Goal: Communication & Community: Answer question/provide support

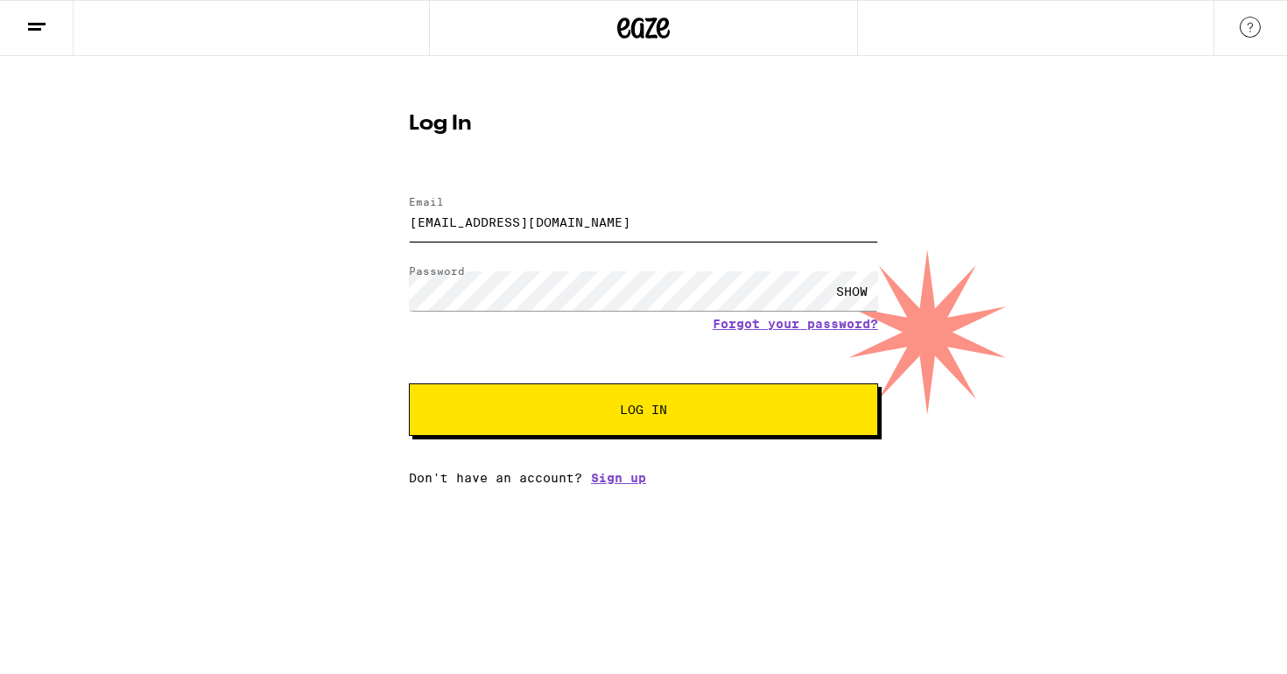
click at [528, 228] on input "[EMAIL_ADDRESS][DOMAIN_NAME]" at bounding box center [643, 221] width 469 height 39
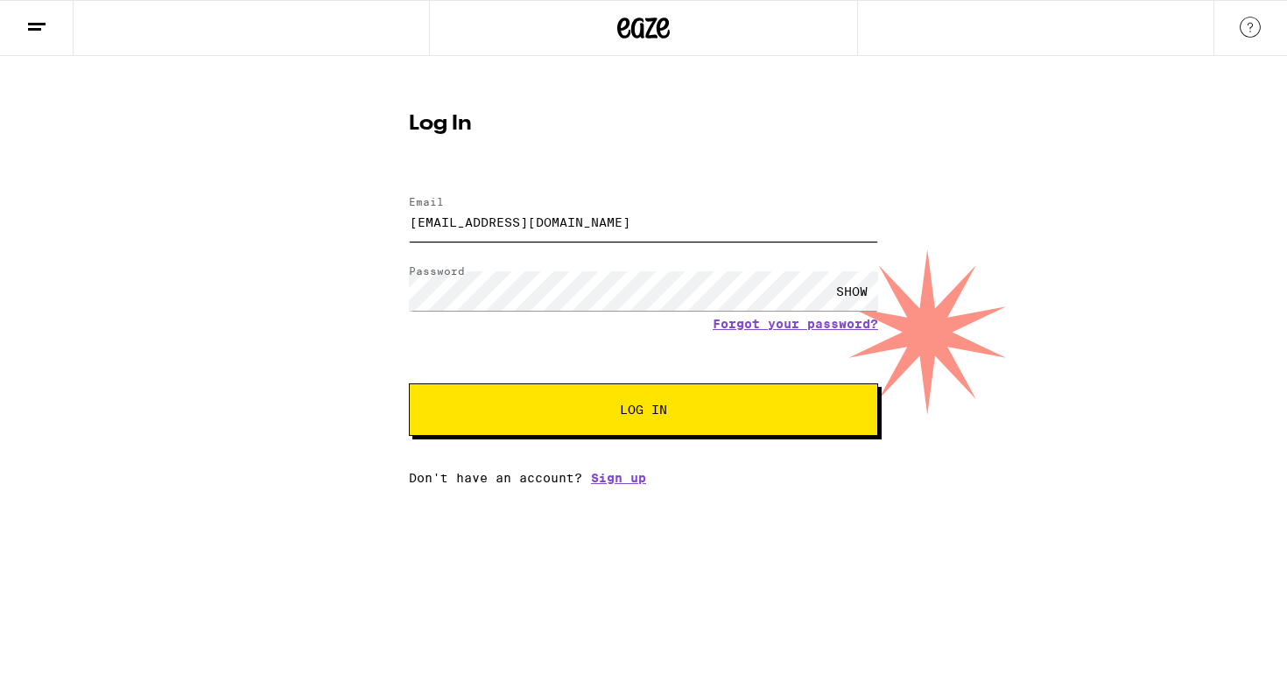
click at [528, 228] on input "[EMAIL_ADDRESS][DOMAIN_NAME]" at bounding box center [643, 221] width 469 height 39
type input "[EMAIL_ADDRESS][DOMAIN_NAME]"
click at [848, 288] on div "SHOW" at bounding box center [851, 290] width 53 height 39
click at [611, 421] on button "Log In" at bounding box center [643, 409] width 469 height 53
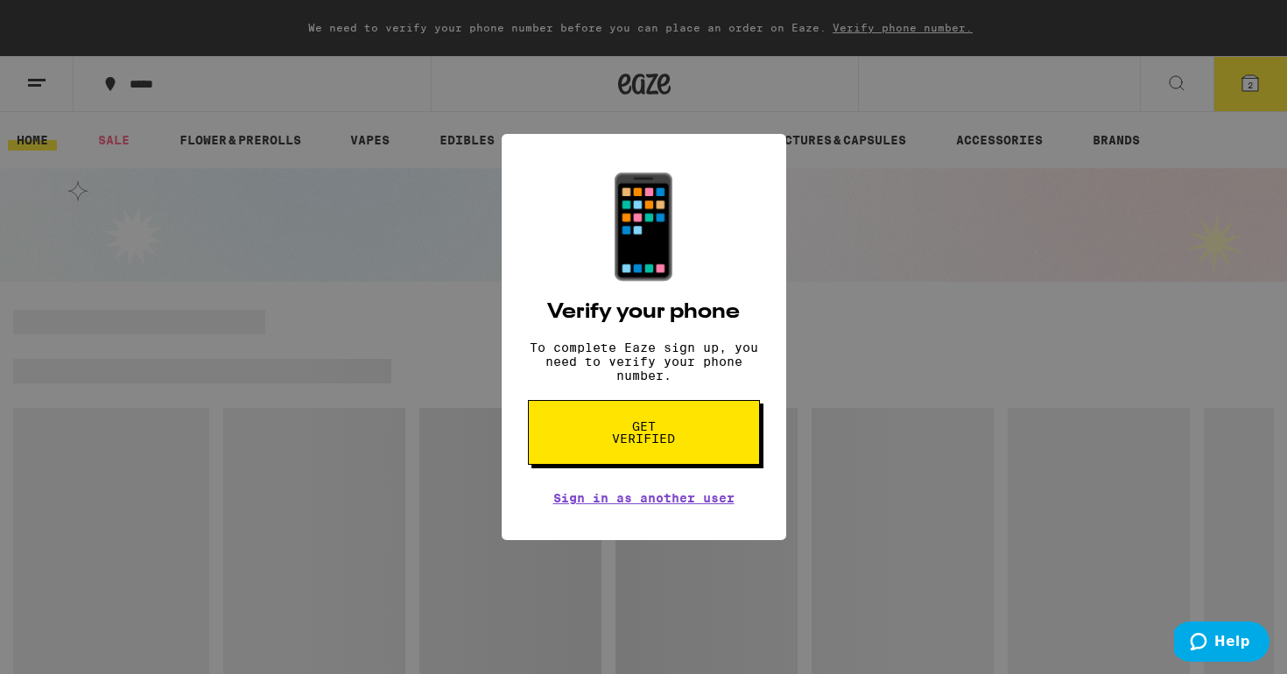
click at [664, 443] on span "Get verified" at bounding box center [644, 432] width 90 height 25
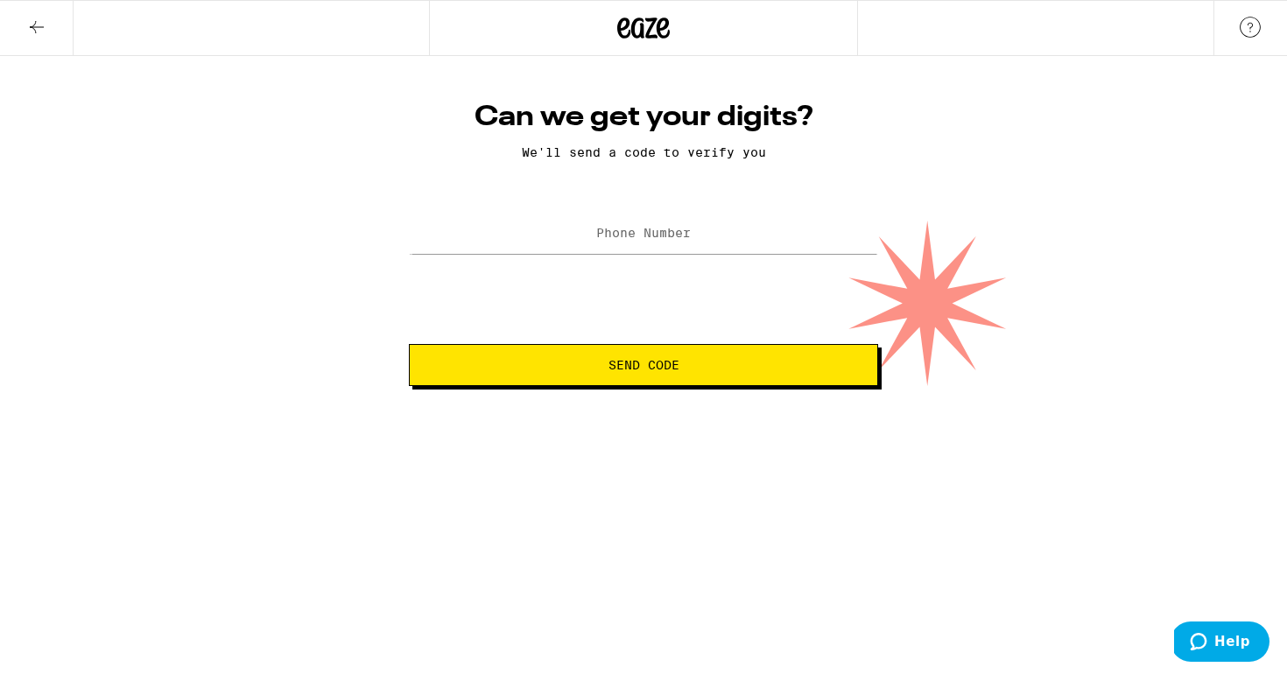
click at [650, 240] on label "Phone Number" at bounding box center [643, 233] width 95 height 14
type input "[PHONE_NUMBER]"
click at [648, 362] on span "Send Code" at bounding box center [643, 365] width 71 height 12
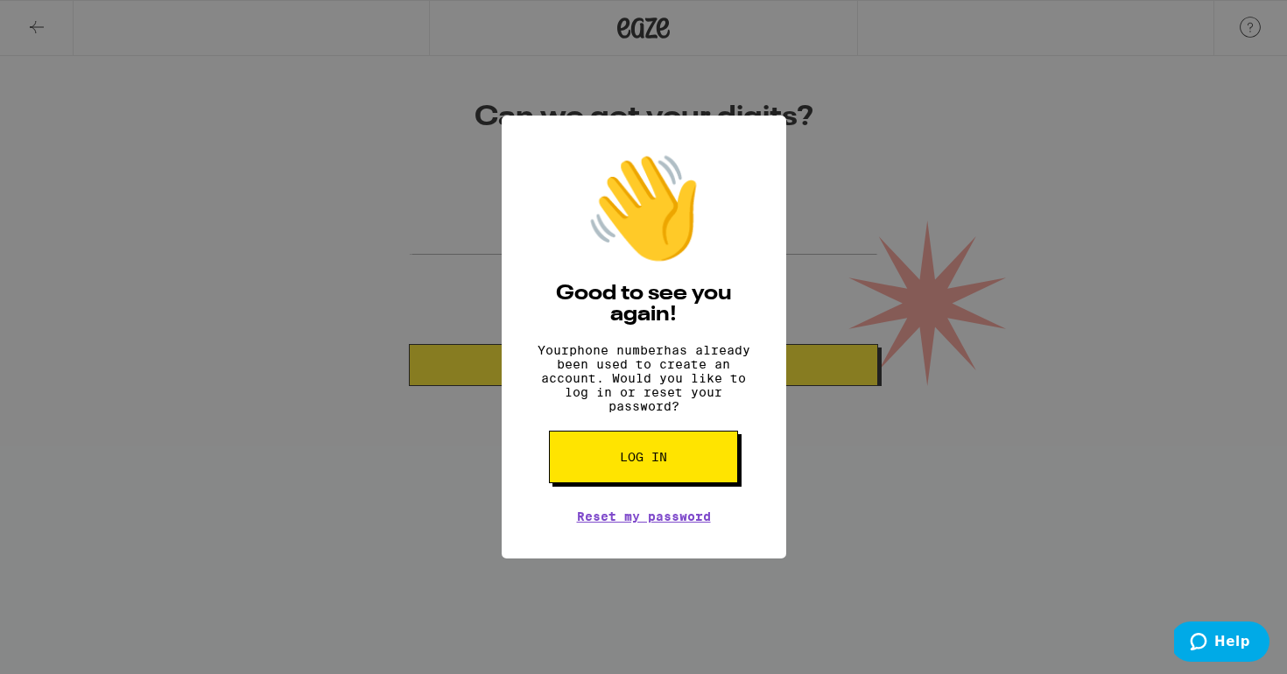
click at [860, 461] on div "👋 Good to see you again! Your phone number has already been used to create an a…" at bounding box center [643, 337] width 1287 height 674
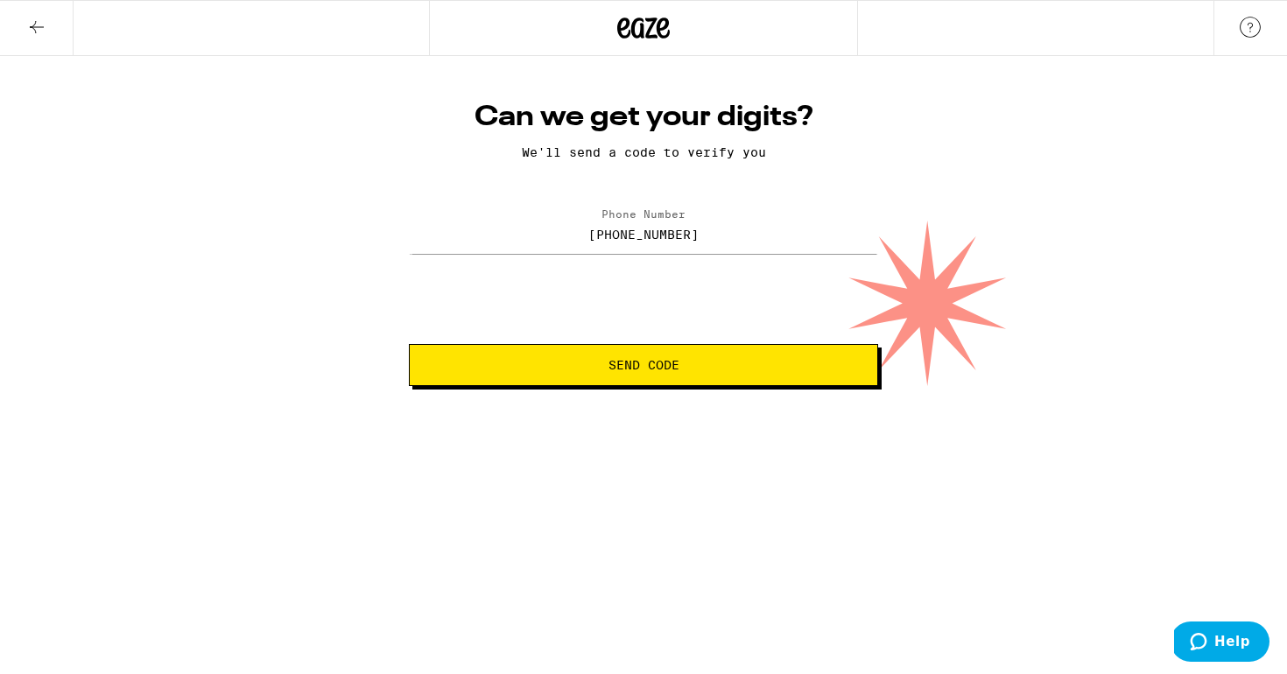
click at [32, 25] on icon at bounding box center [37, 27] width 14 height 12
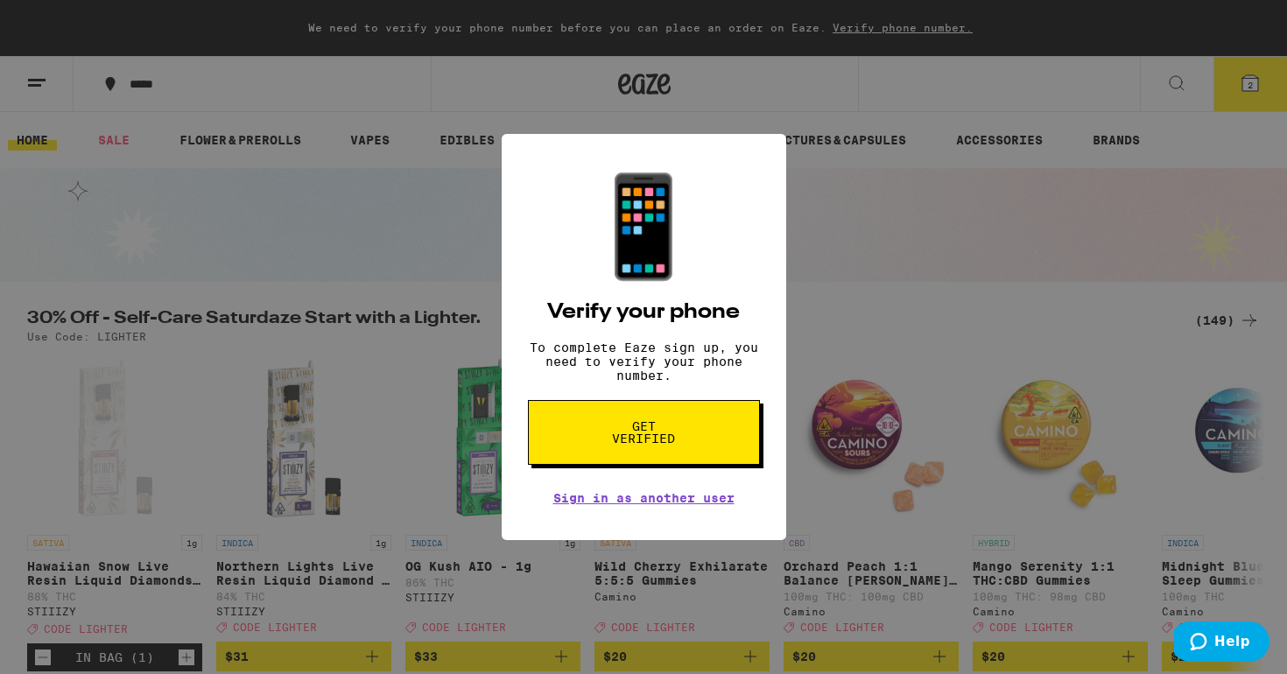
click at [32, 25] on div "📱 Verify your phone To complete Eaze sign up, you need to verify your phone num…" at bounding box center [643, 337] width 1287 height 674
click at [375, 105] on div "📱 Verify your phone To complete Eaze sign up, you need to verify your phone num…" at bounding box center [643, 337] width 1287 height 674
click at [620, 505] on link "Sign in as another user" at bounding box center [643, 498] width 181 height 14
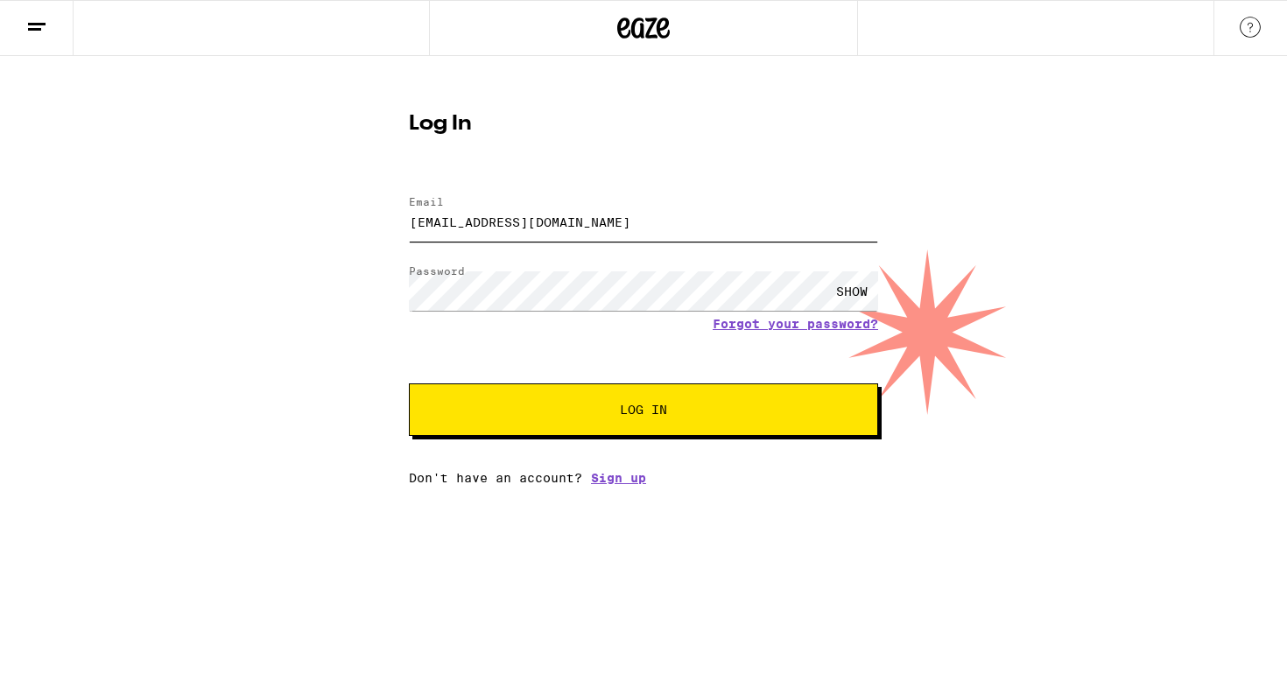
click at [501, 210] on input "[EMAIL_ADDRESS][DOMAIN_NAME]" at bounding box center [643, 221] width 469 height 39
type input "[EMAIL_ADDRESS][DOMAIN_NAME]"
click at [853, 292] on div "SHOW" at bounding box center [851, 290] width 53 height 39
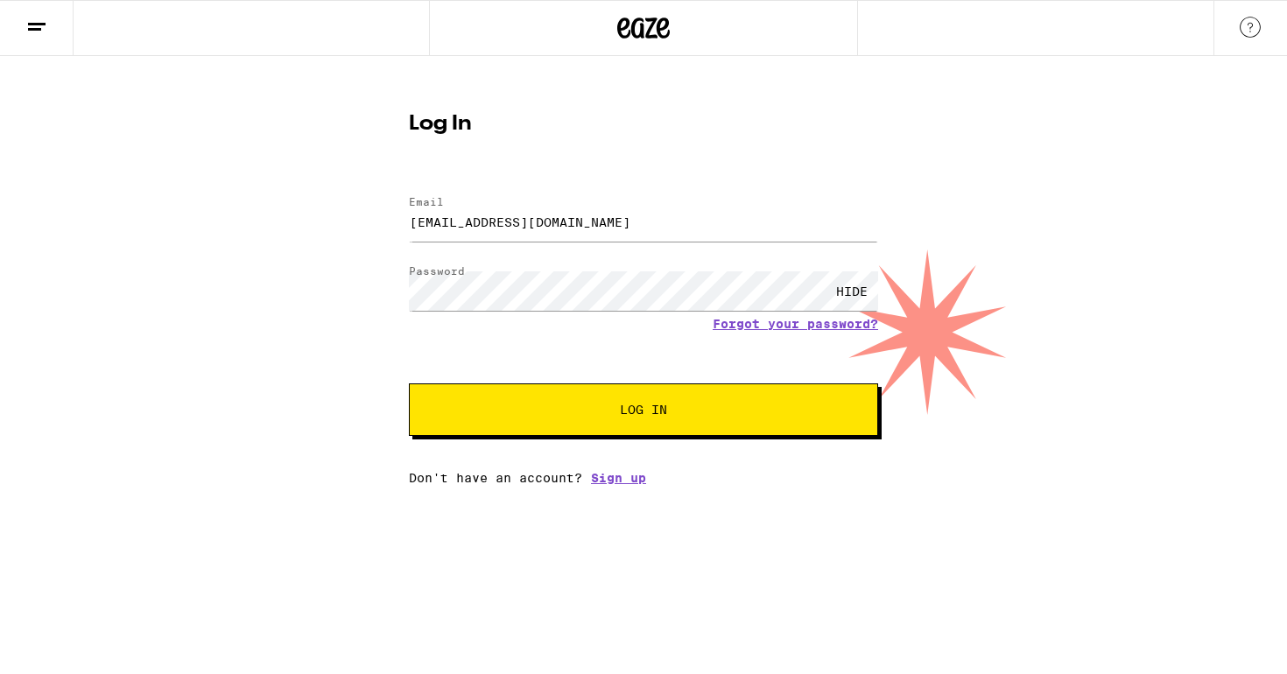
click at [851, 292] on div "HIDE" at bounding box center [851, 290] width 53 height 39
click at [662, 393] on button "Log In" at bounding box center [643, 409] width 469 height 53
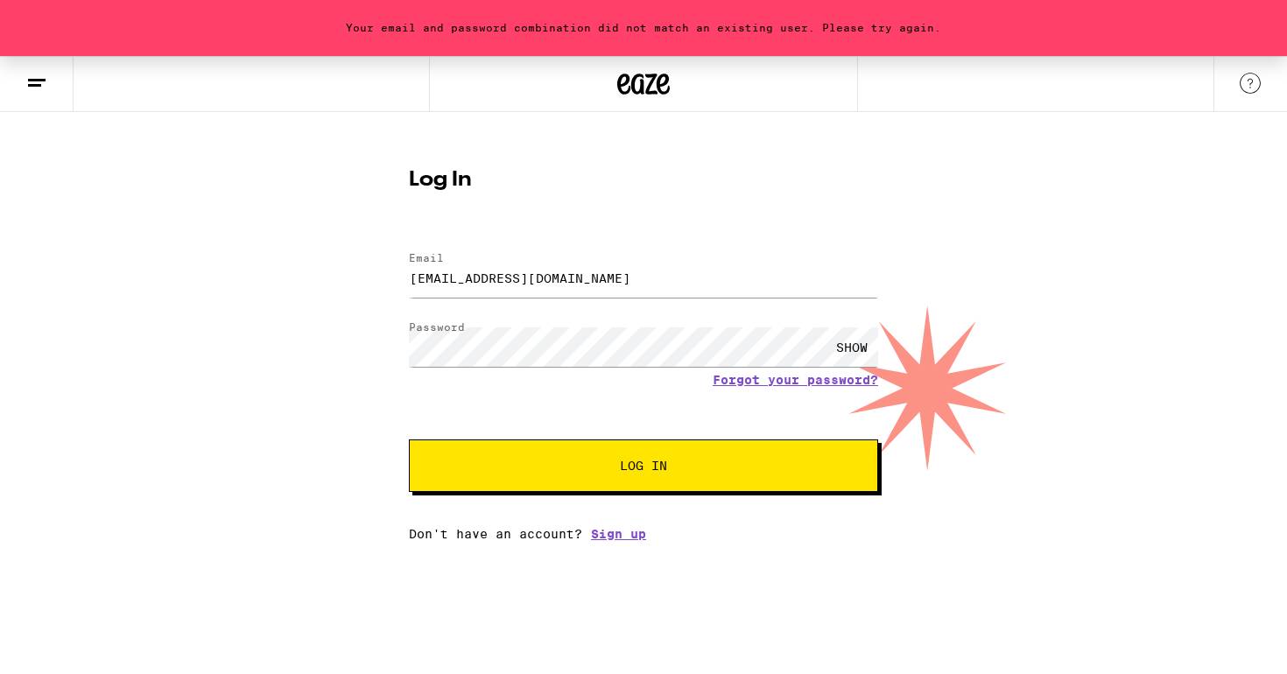
click at [845, 350] on div "SHOW" at bounding box center [851, 346] width 53 height 39
click at [751, 475] on button "Log In" at bounding box center [643, 465] width 469 height 53
click at [607, 539] on link "Sign up" at bounding box center [618, 534] width 55 height 14
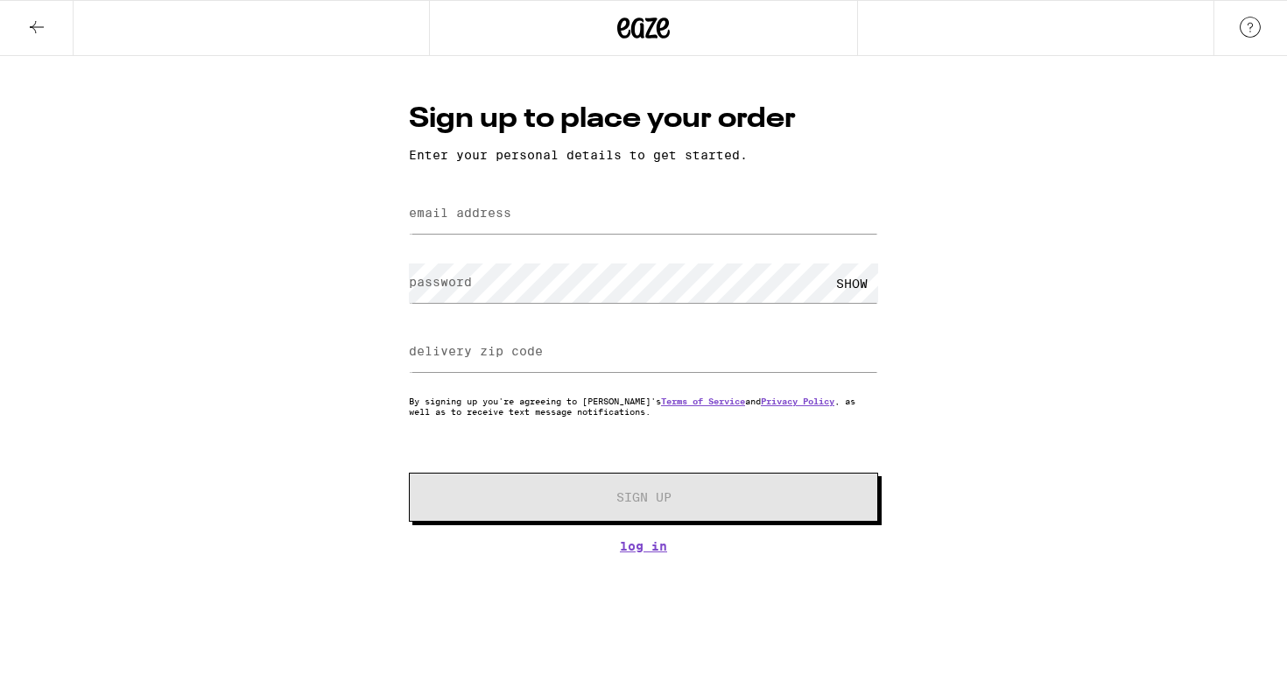
click at [500, 219] on label "email address" at bounding box center [460, 213] width 102 height 14
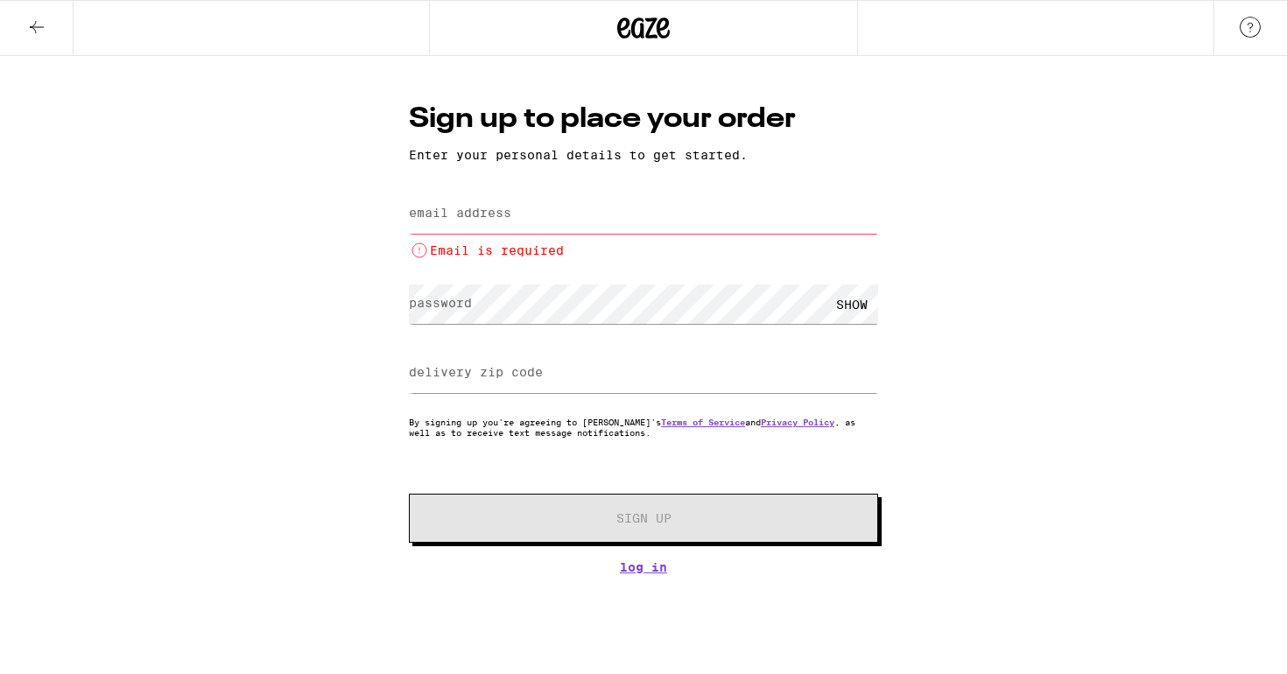
click at [534, 220] on input "email address" at bounding box center [643, 213] width 469 height 39
type input "[EMAIL_ADDRESS][DOMAIN_NAME]"
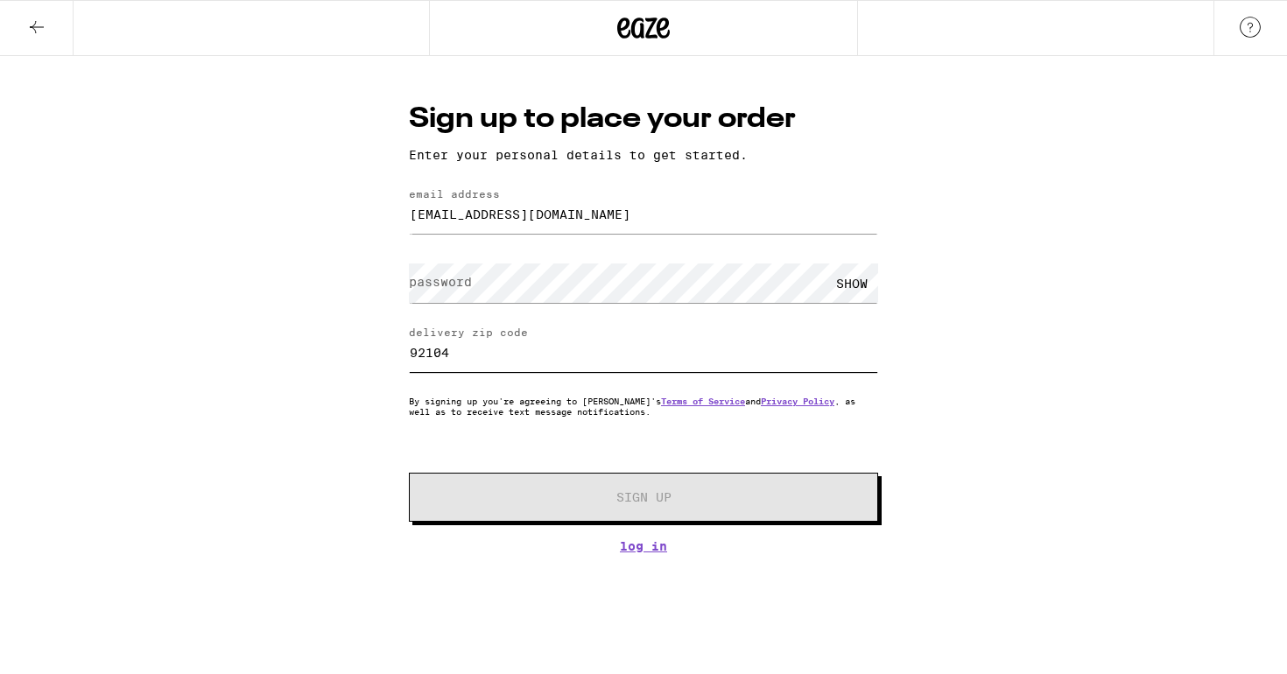
click at [466, 364] on input "92104" at bounding box center [643, 352] width 469 height 39
type input "92103"
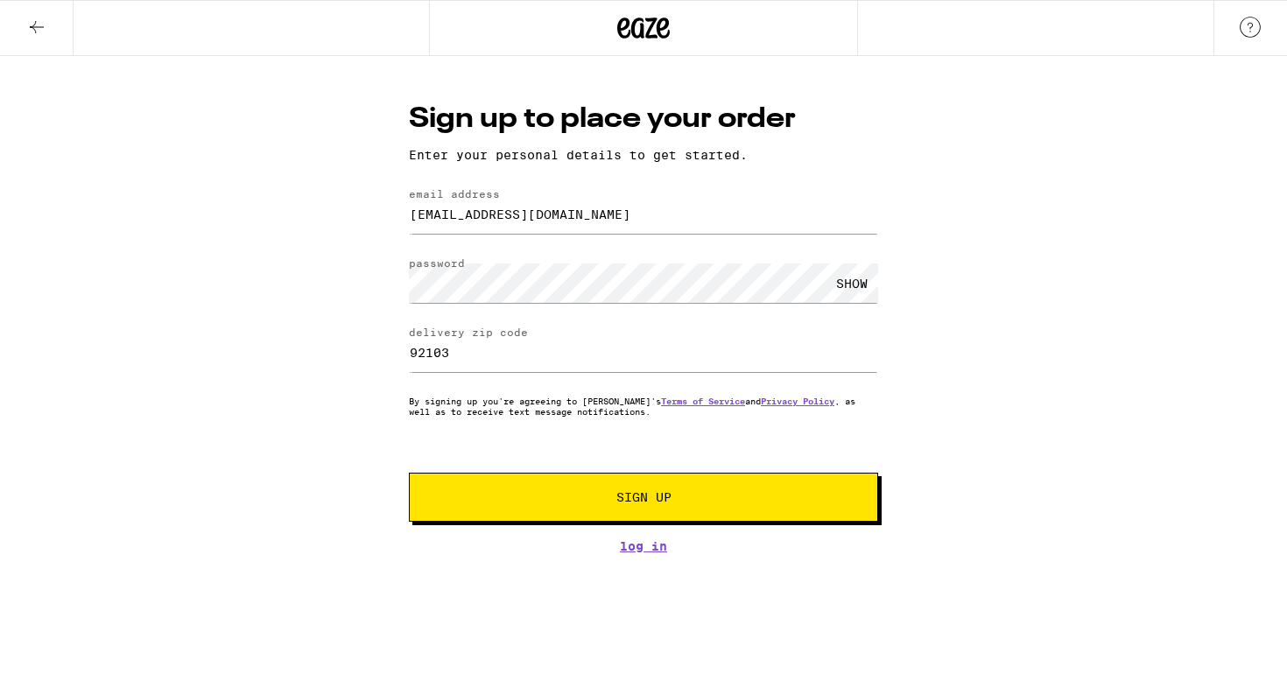
click at [625, 503] on span "Sign Up" at bounding box center [643, 497] width 55 height 12
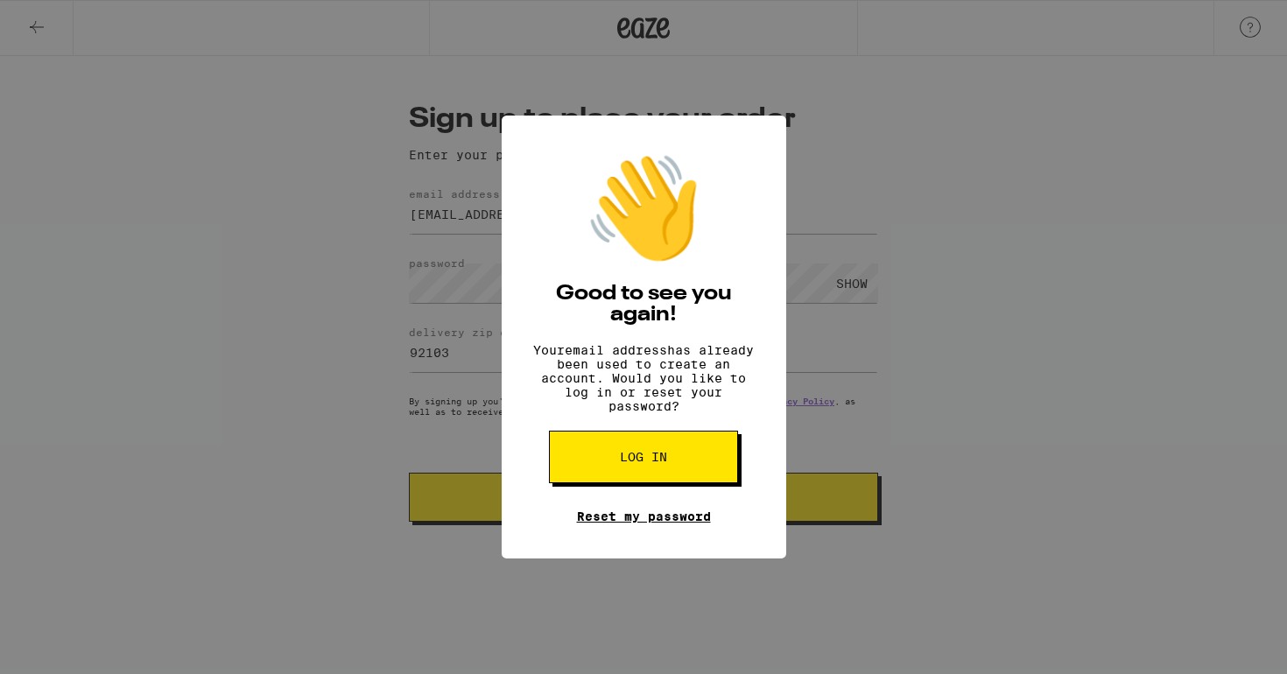
click at [636, 523] on link "Reset my password" at bounding box center [644, 516] width 134 height 14
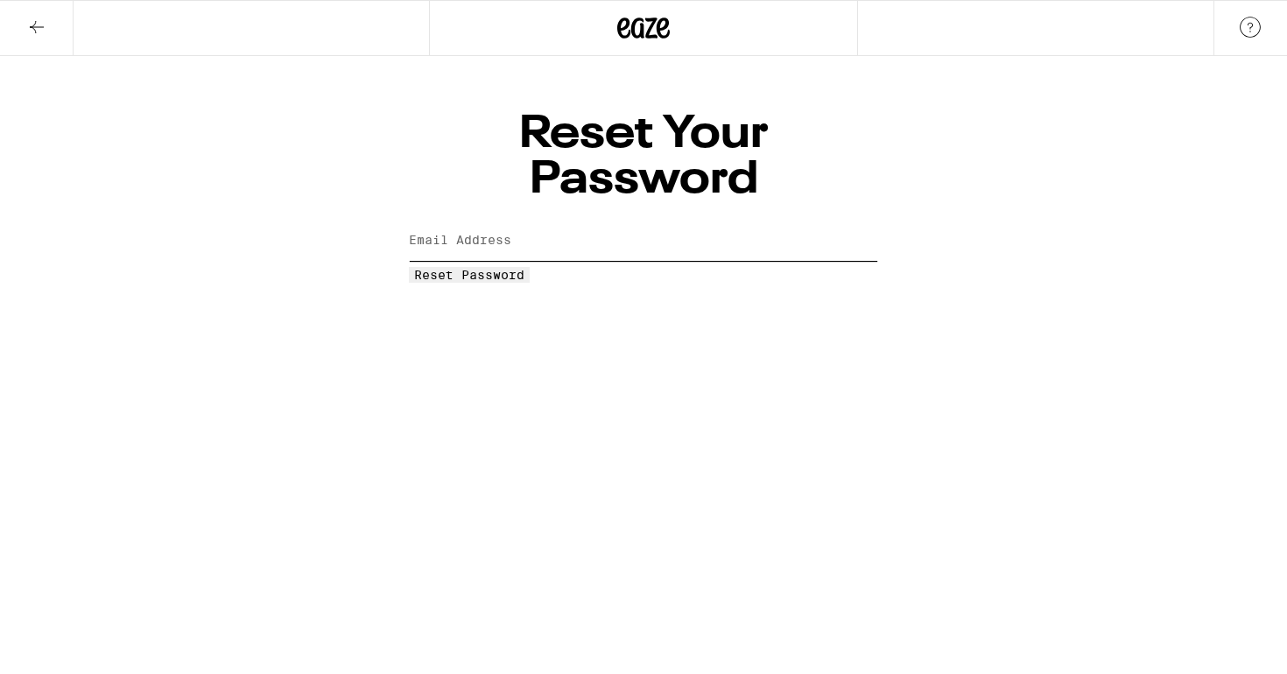
click at [513, 221] on input "Email Address" at bounding box center [643, 240] width 469 height 39
type input "[EMAIL_ADDRESS][DOMAIN_NAME]"
click at [524, 268] on span "Reset Password" at bounding box center [469, 275] width 110 height 14
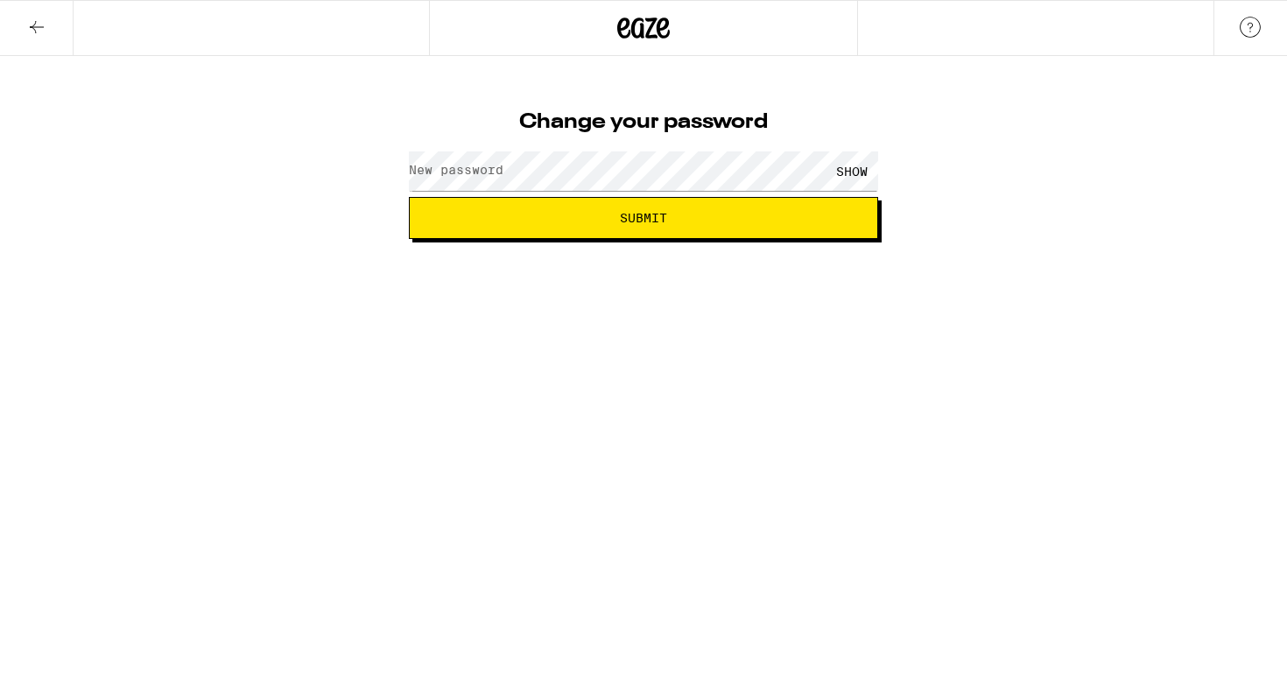
click at [479, 177] on label "New password" at bounding box center [456, 170] width 95 height 14
click at [453, 220] on span "Submit" at bounding box center [643, 218] width 439 height 12
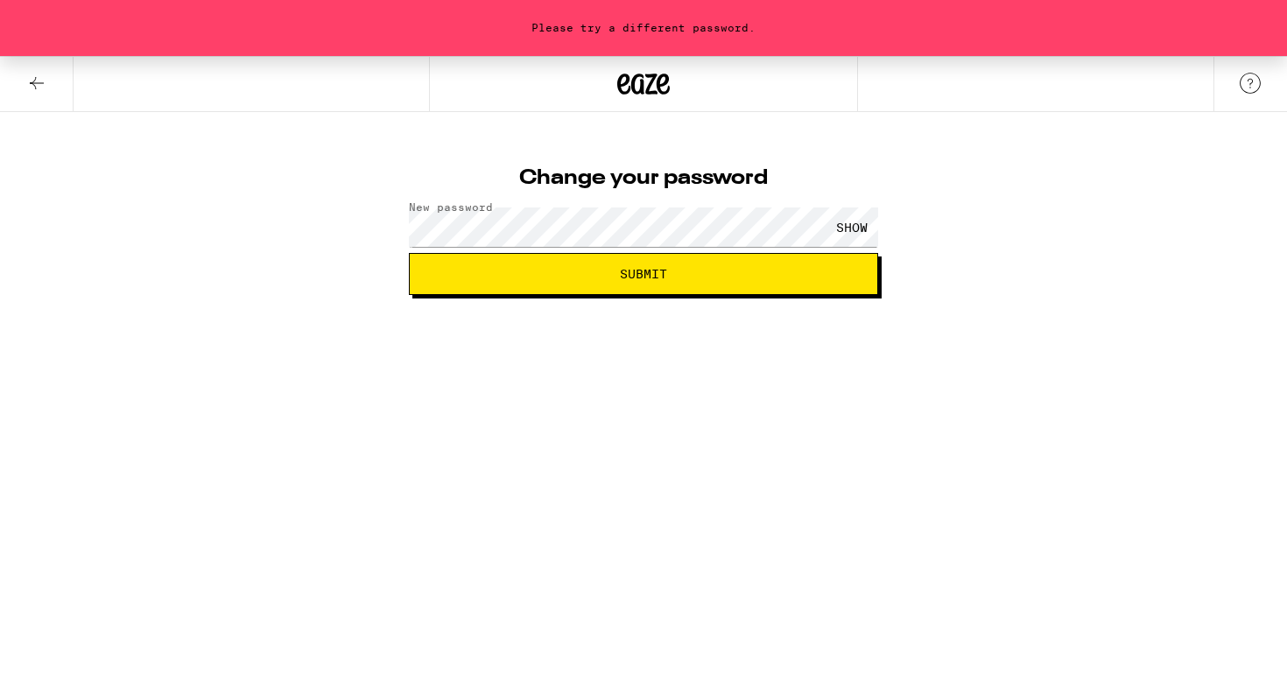
click at [843, 221] on div "SHOW" at bounding box center [851, 226] width 53 height 39
click at [471, 273] on span "Submit" at bounding box center [643, 274] width 439 height 12
click at [37, 79] on icon at bounding box center [36, 83] width 21 height 21
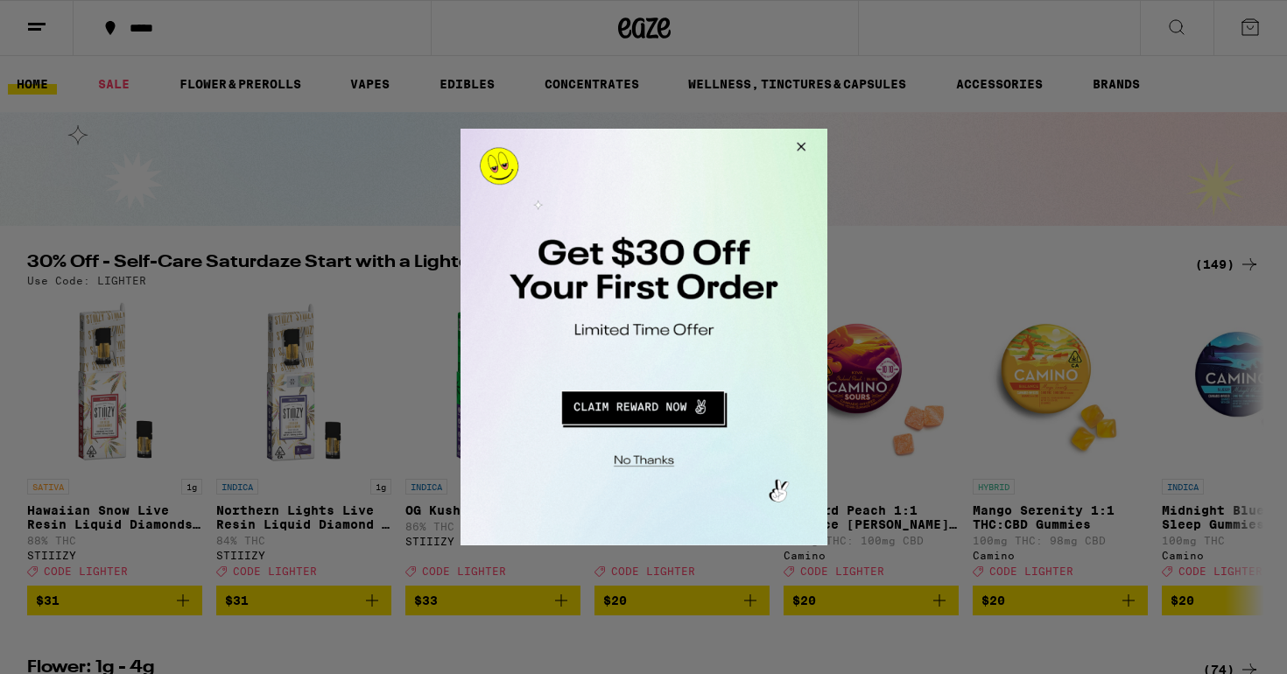
click at [656, 407] on button "Redirect to URL" at bounding box center [641, 405] width 305 height 42
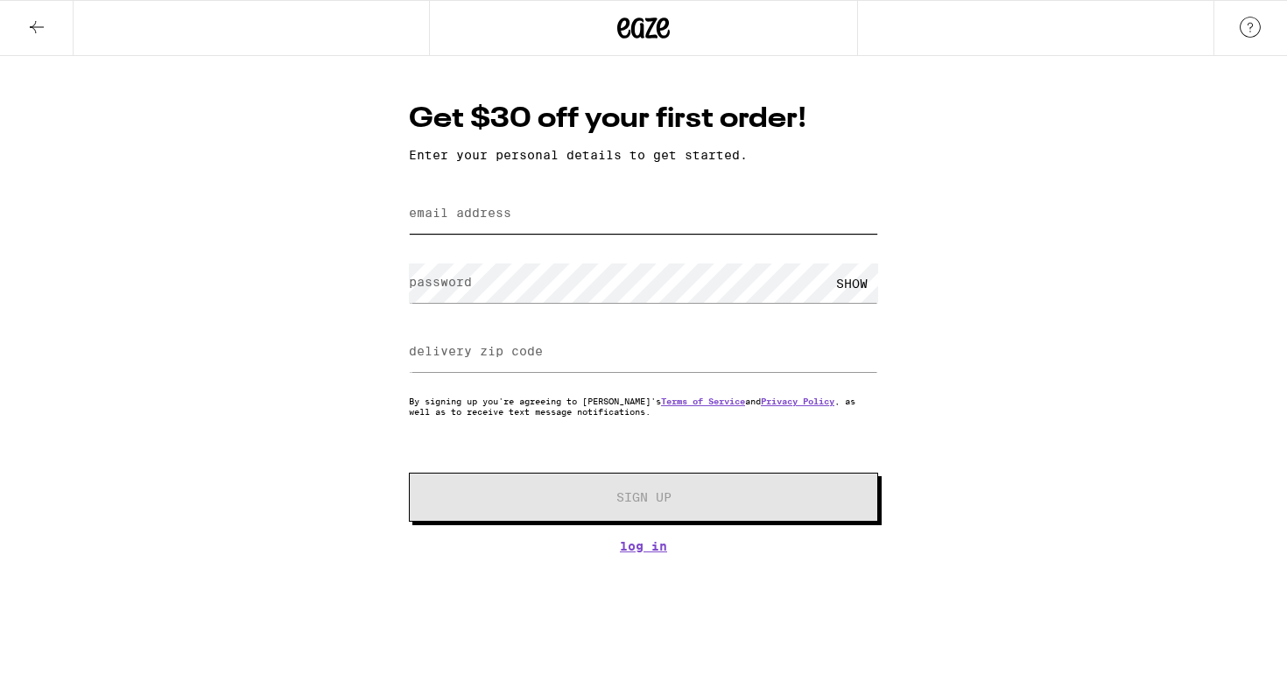
click at [520, 216] on input "email address" at bounding box center [643, 213] width 469 height 39
type input "[EMAIL_ADDRESS][DOMAIN_NAME]"
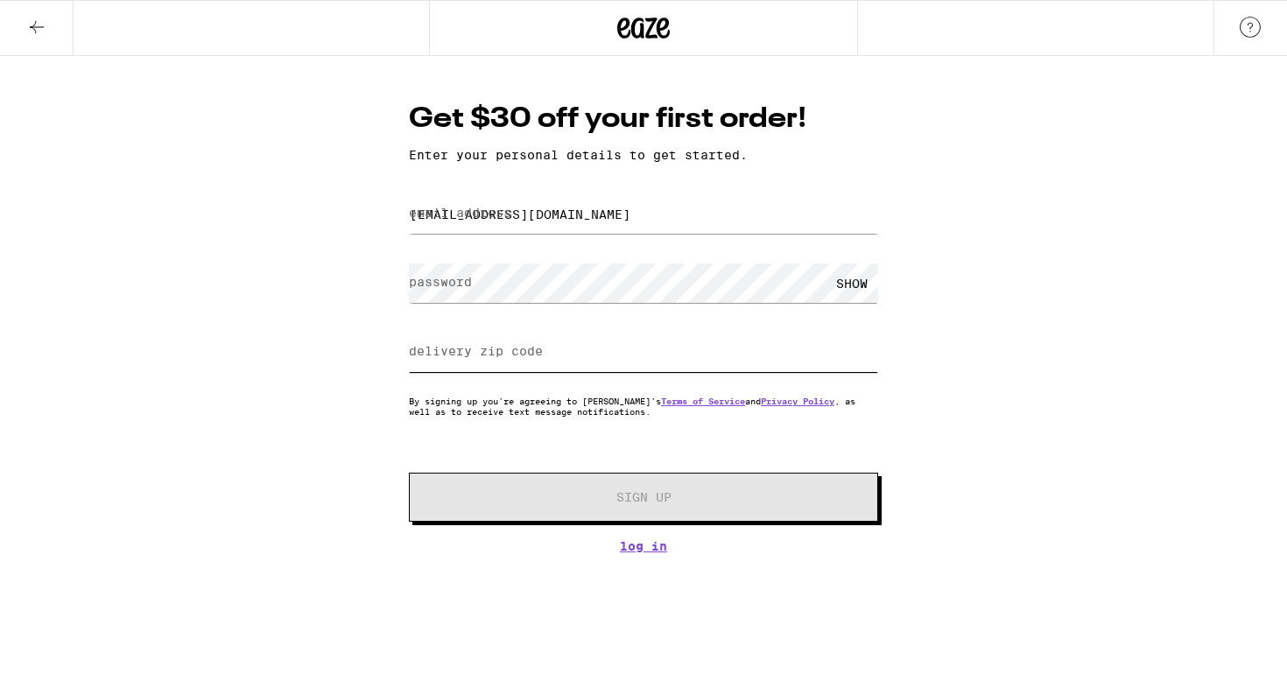
type input "92103"
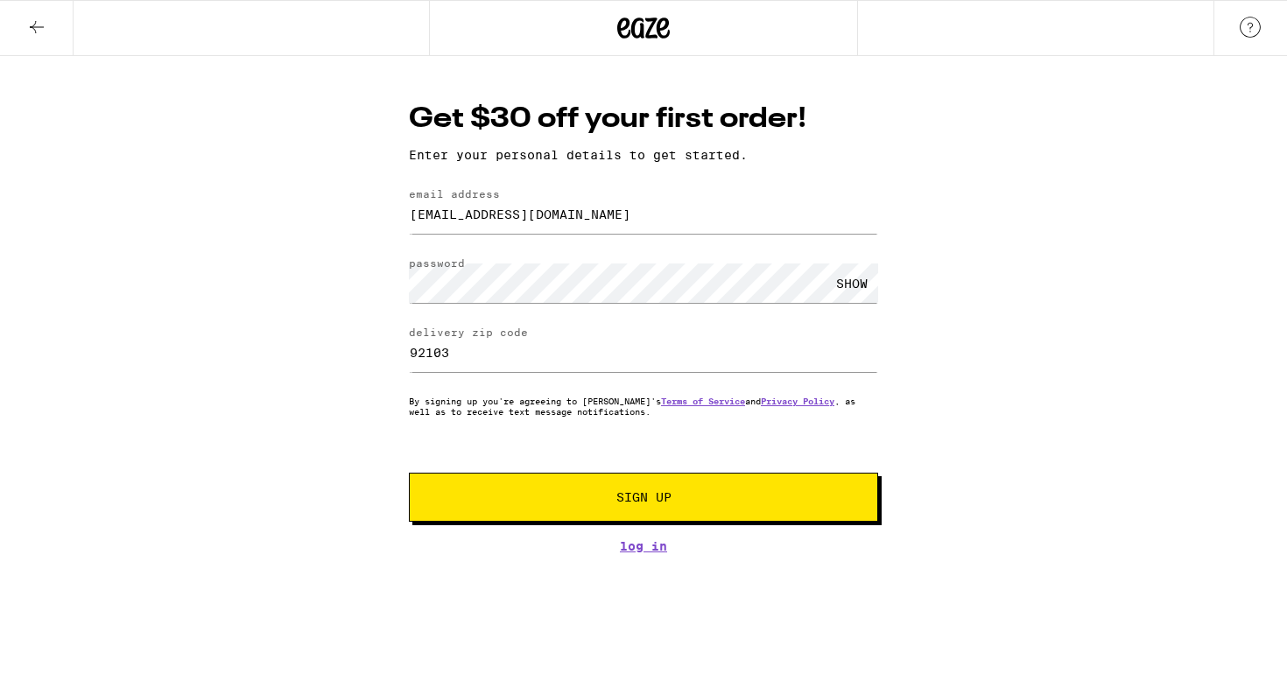
click at [519, 510] on button "Sign Up" at bounding box center [643, 497] width 469 height 49
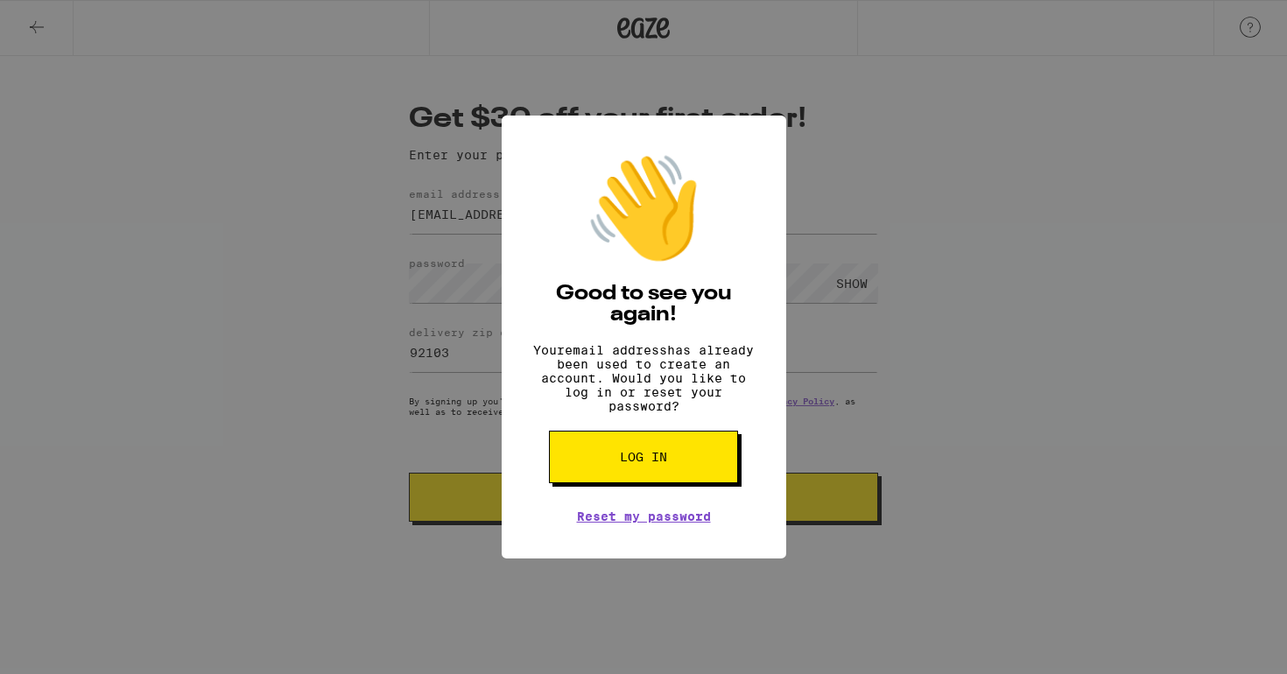
click at [669, 479] on button "Log in" at bounding box center [643, 457] width 189 height 53
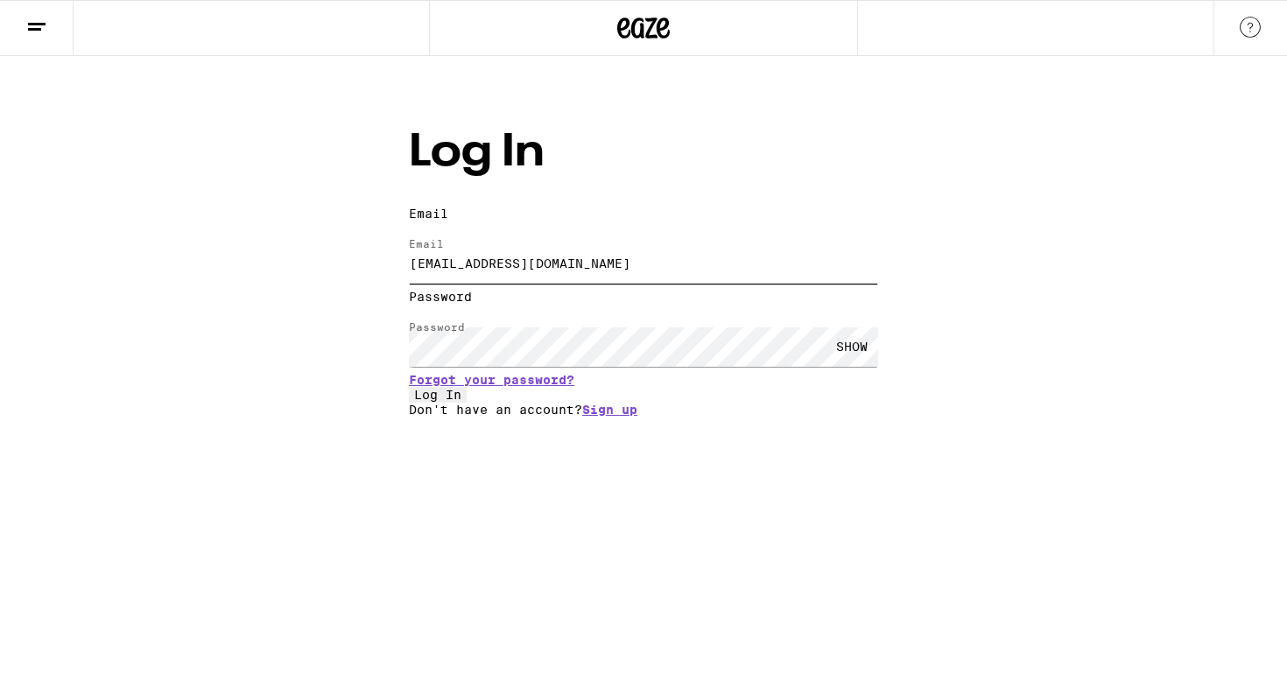
click at [569, 244] on input "[EMAIL_ADDRESS][DOMAIN_NAME]" at bounding box center [643, 263] width 469 height 39
type input "[EMAIL_ADDRESS][DOMAIN_NAME]"
click at [467, 403] on button "Log In" at bounding box center [438, 395] width 58 height 16
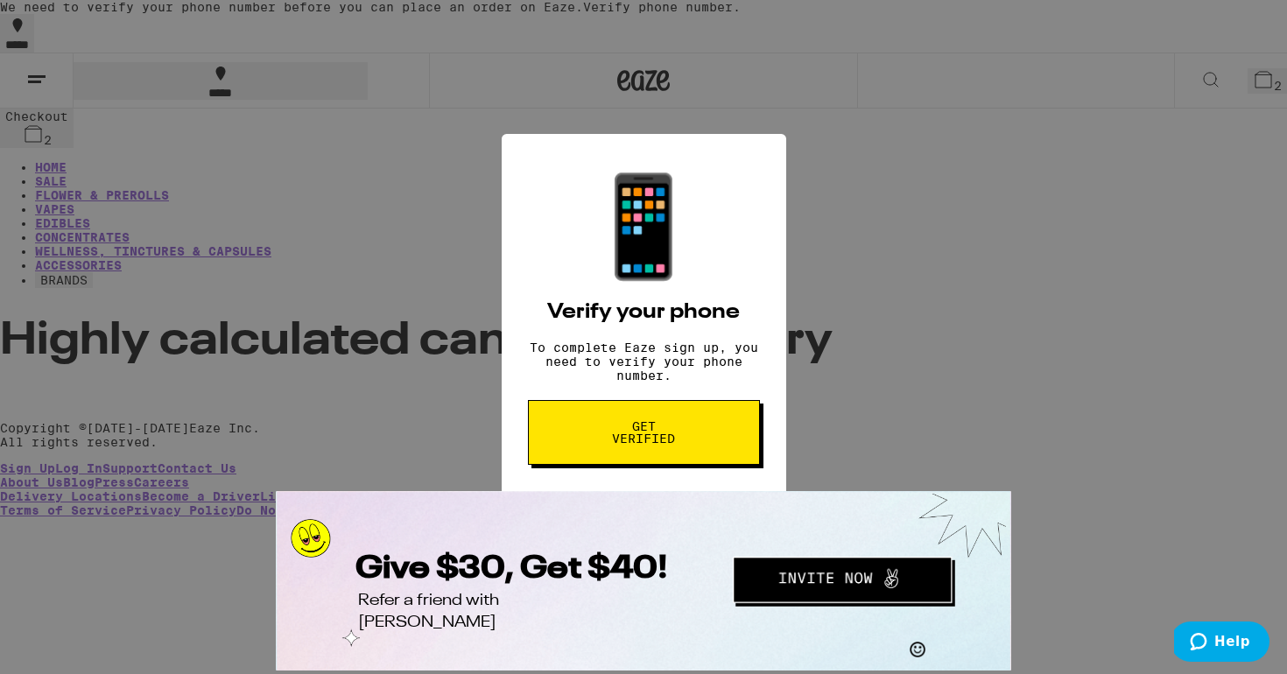
click at [609, 437] on span "Get verified" at bounding box center [644, 432] width 90 height 25
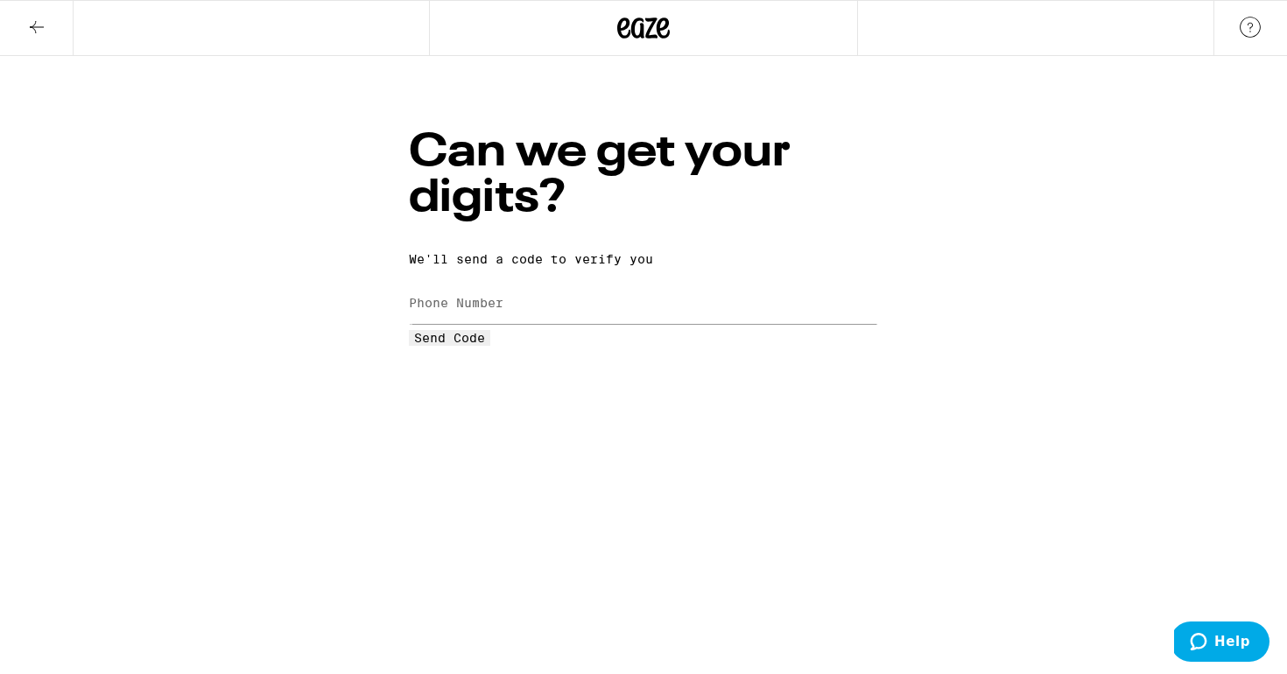
click at [503, 296] on label "Phone Number" at bounding box center [456, 303] width 95 height 14
type input "[PHONE_NUMBER]"
click at [485, 345] on span "Send Code" at bounding box center [449, 338] width 71 height 14
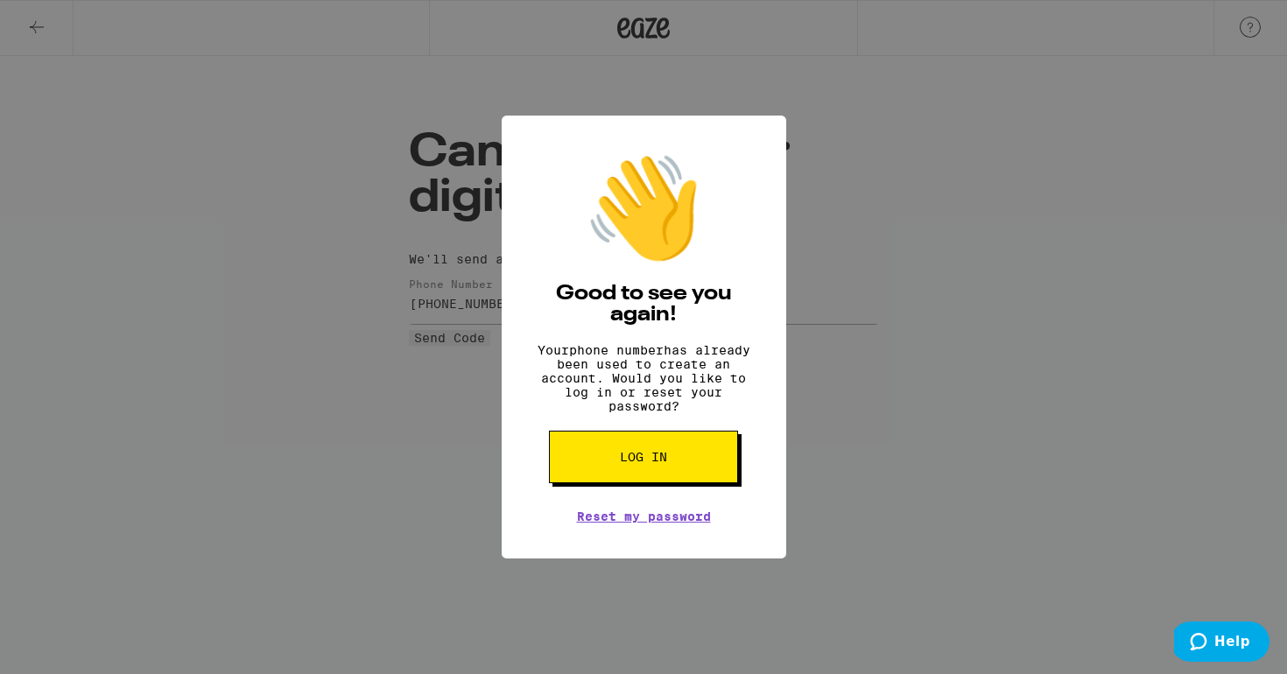
click at [664, 476] on button "Log in" at bounding box center [643, 457] width 189 height 53
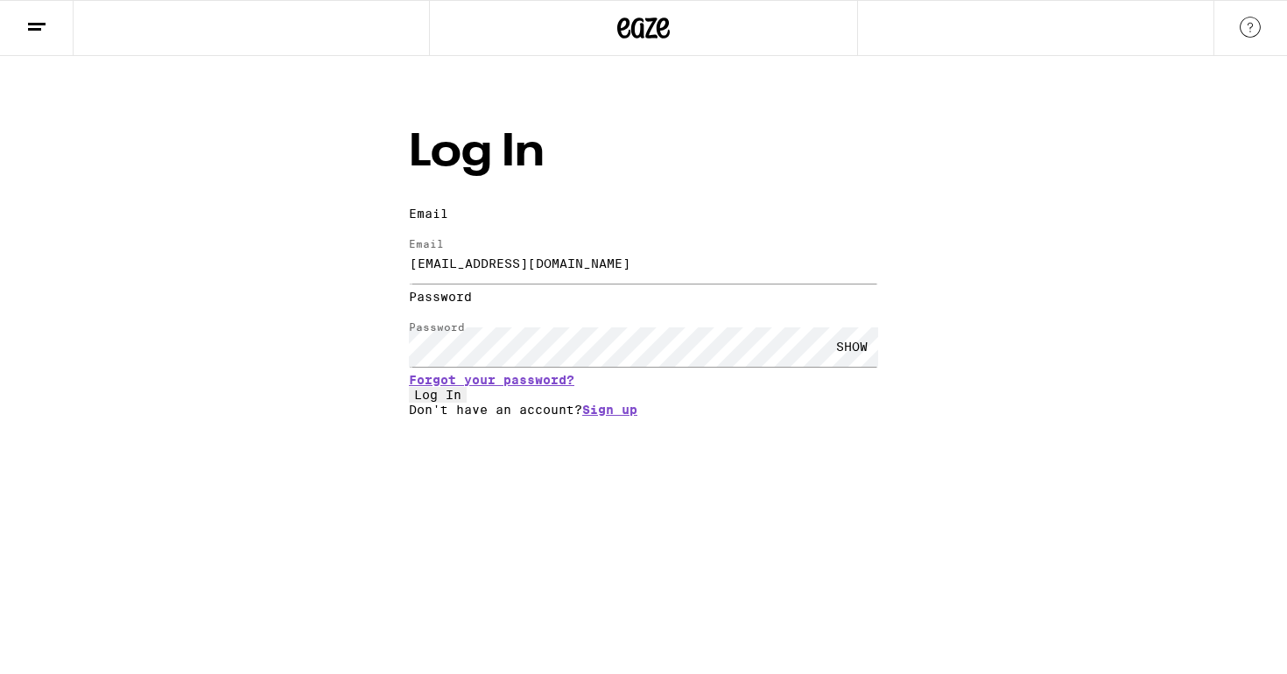
click at [467, 403] on button "Log In" at bounding box center [438, 395] width 58 height 16
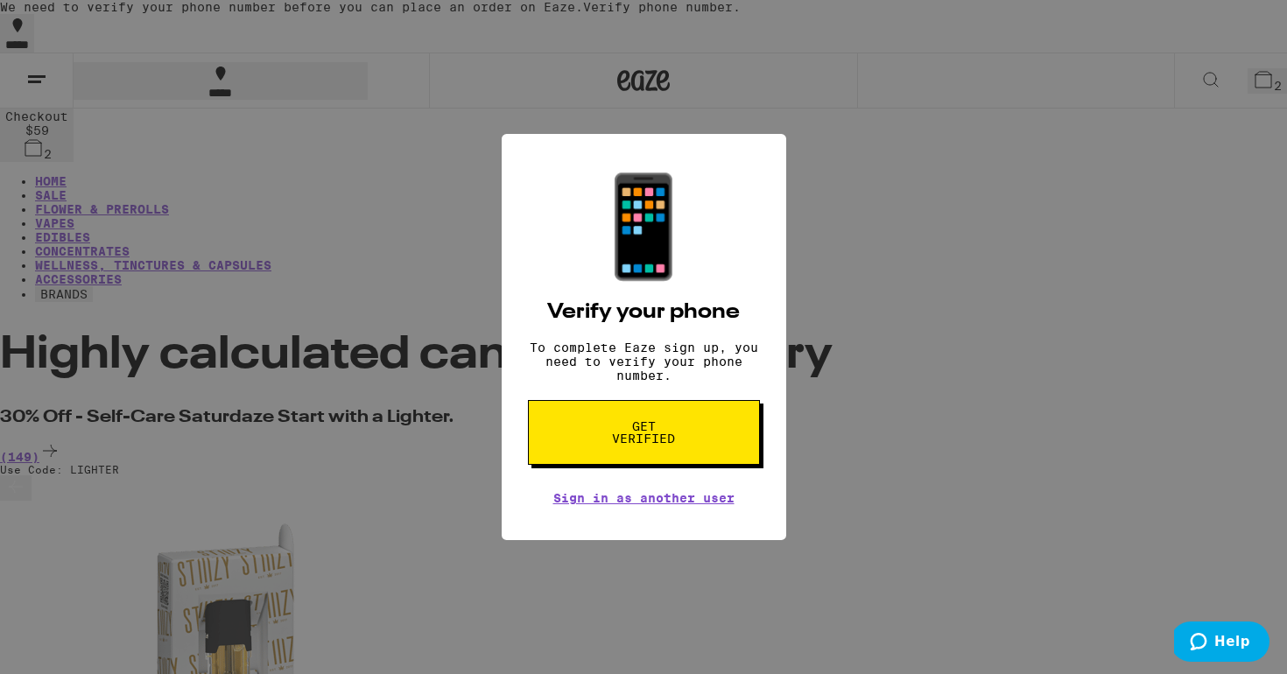
click at [671, 439] on span "Get verified" at bounding box center [644, 432] width 90 height 25
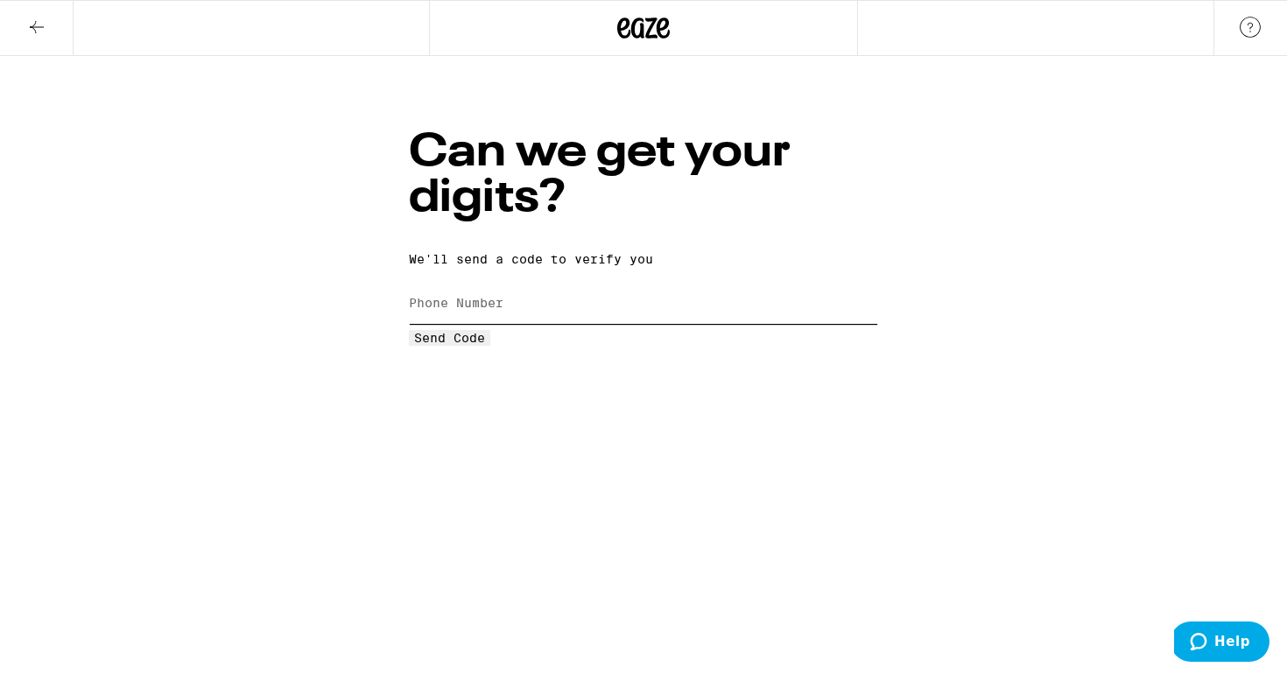
click at [667, 284] on input "Phone Number" at bounding box center [643, 303] width 469 height 39
type input "[PHONE_NUMBER]"
click at [485, 345] on span "Send Code" at bounding box center [449, 338] width 71 height 14
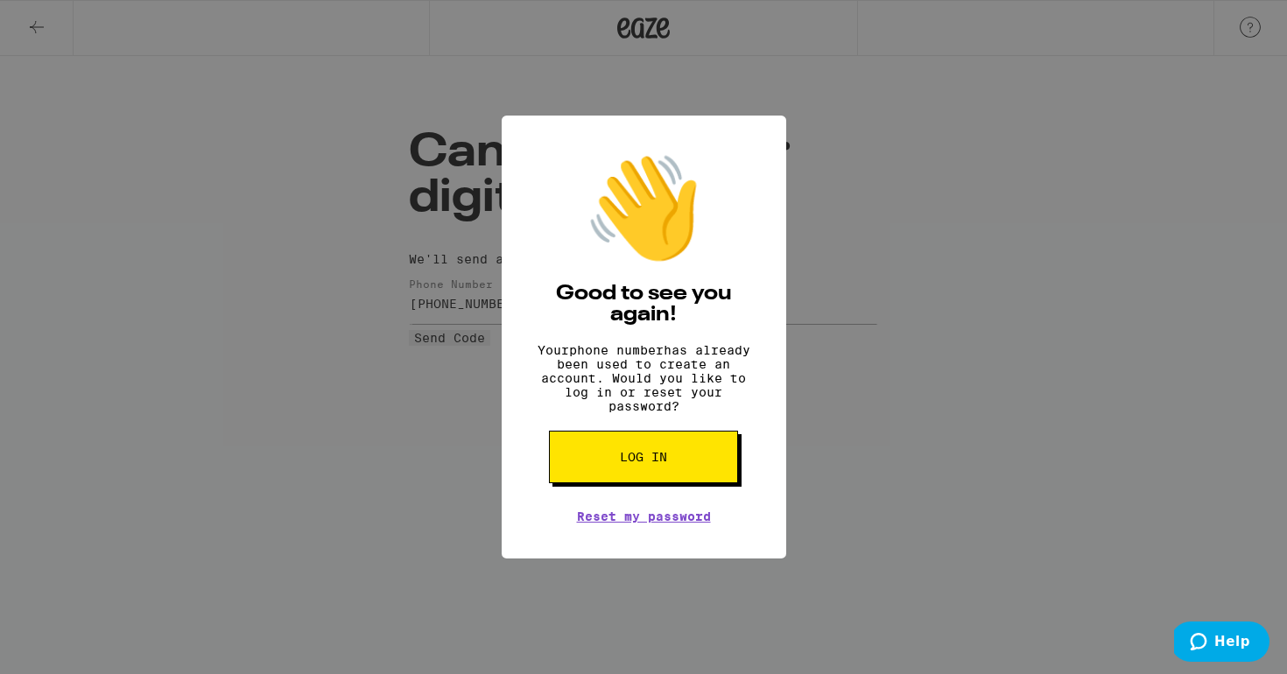
click at [658, 463] on span "Log in" at bounding box center [643, 457] width 47 height 12
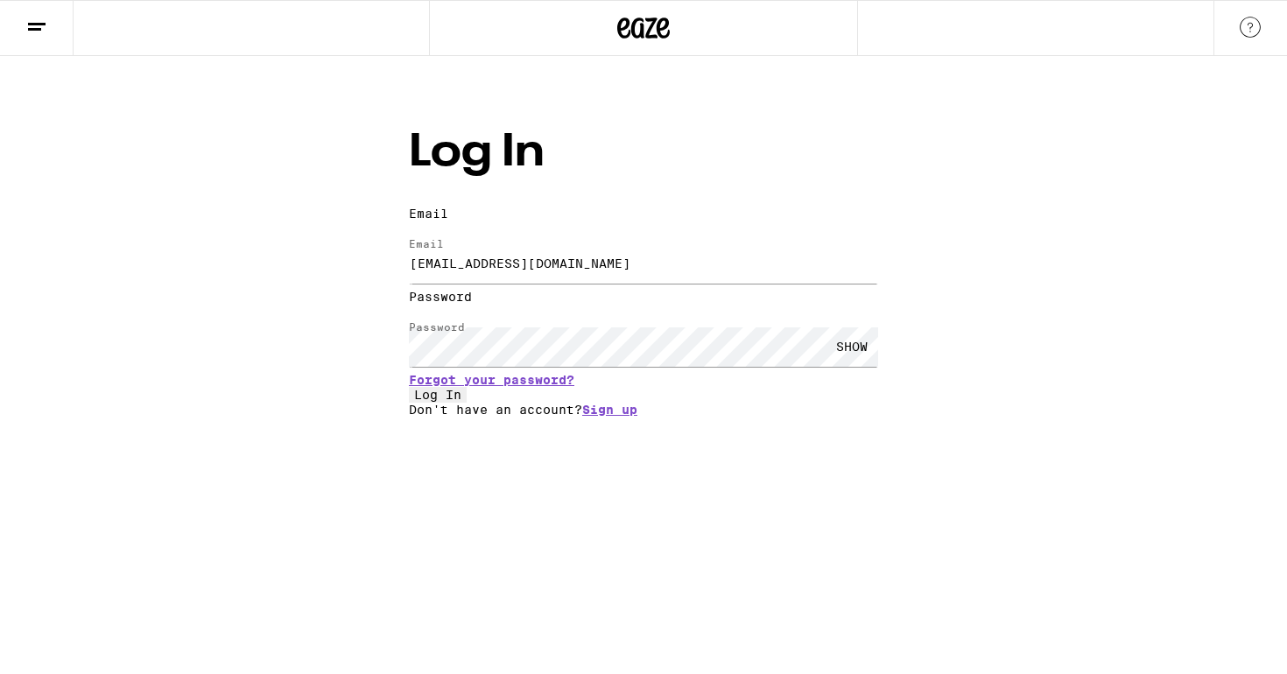
click at [36, 36] on icon at bounding box center [36, 27] width 21 height 21
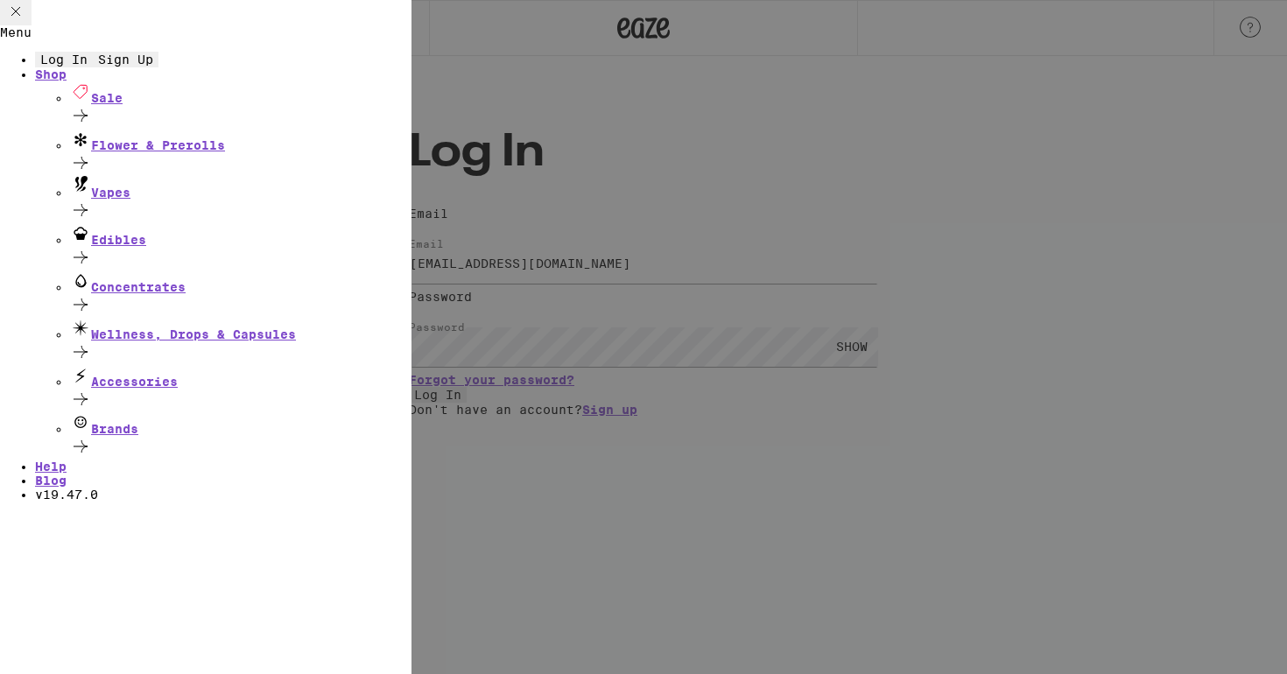
scroll to position [13, 0]
click at [67, 474] on link "Help" at bounding box center [51, 467] width 32 height 14
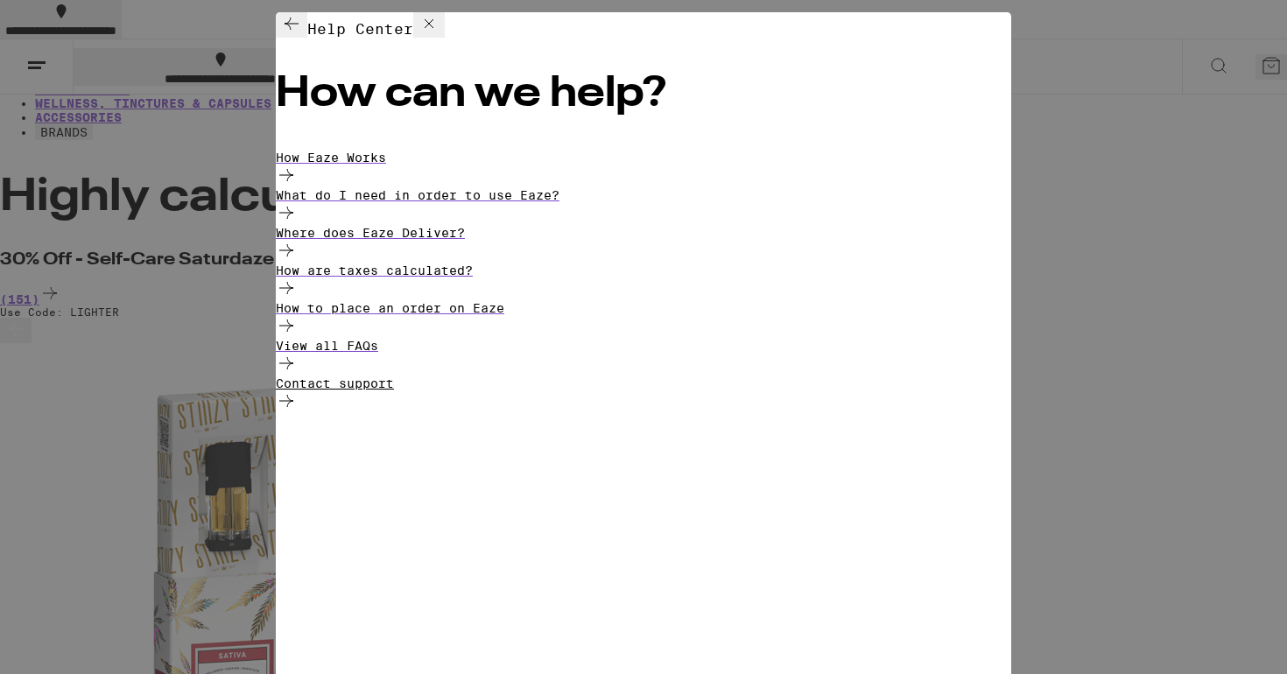
click at [493, 414] on div "Contact support" at bounding box center [643, 395] width 735 height 38
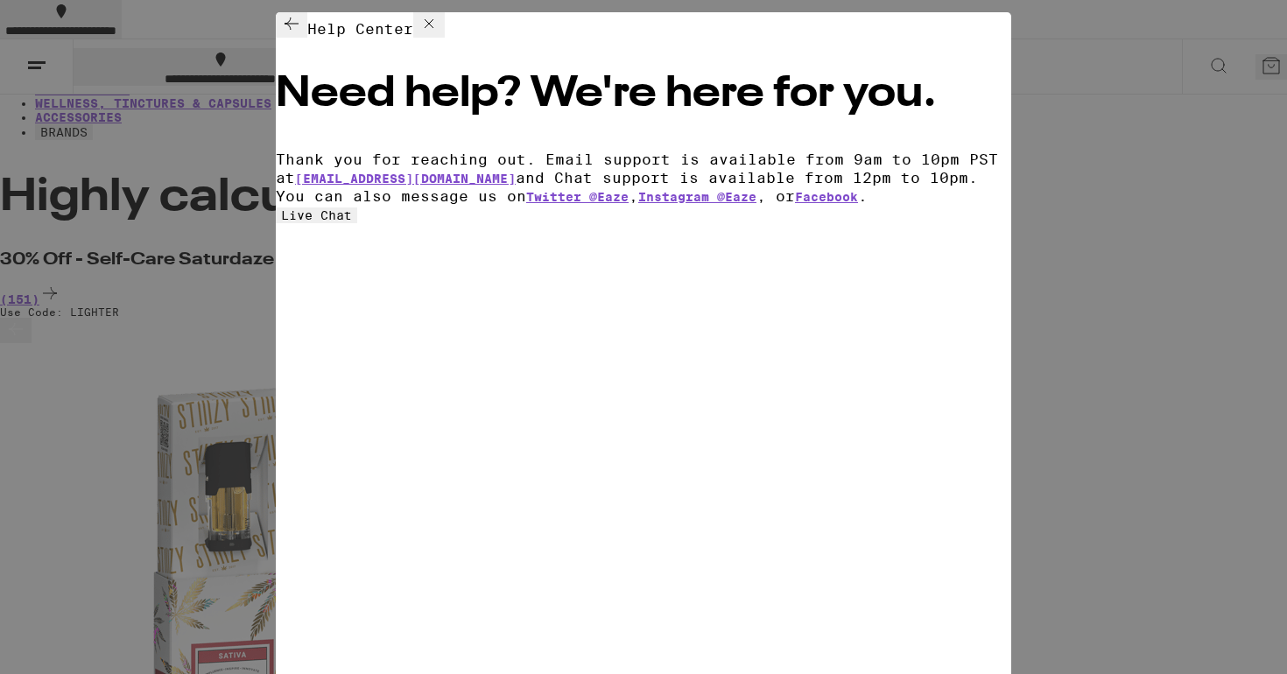
click at [352, 222] on span "Live Chat" at bounding box center [316, 215] width 71 height 14
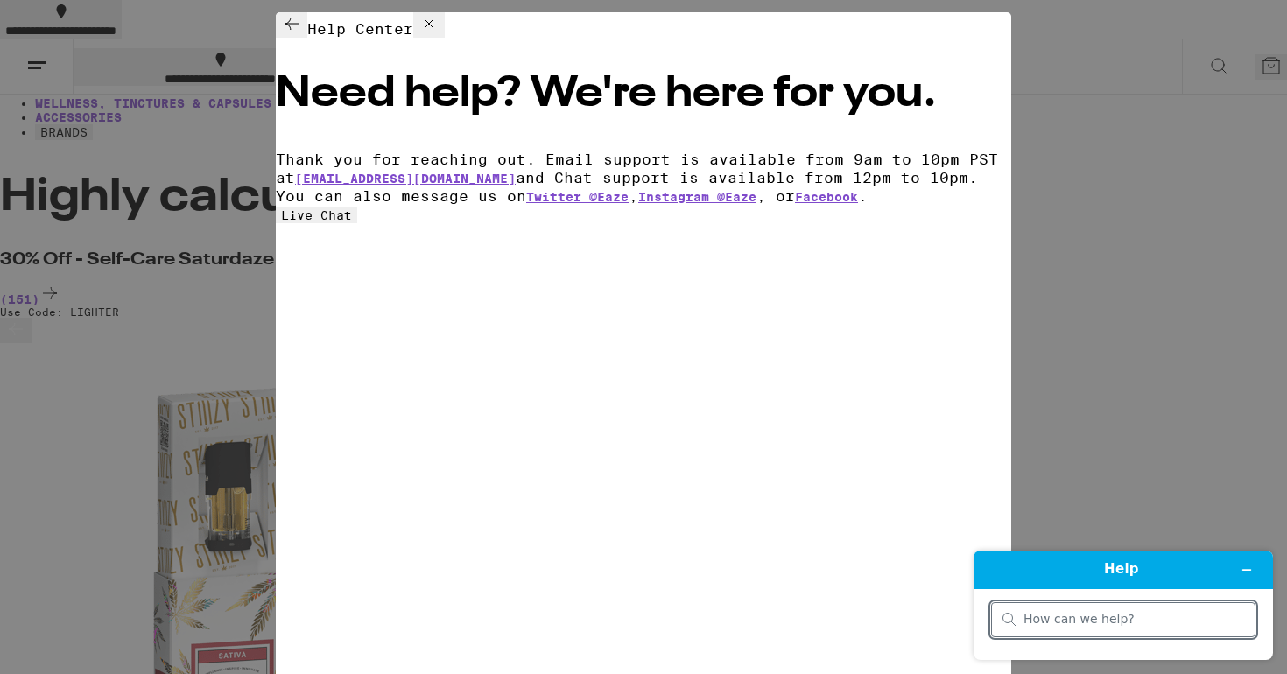
click at [1062, 619] on input "search" at bounding box center [1133, 620] width 221 height 16
type input "hello, im trying to get a delivery set up but it says my telephone number [PHON…"
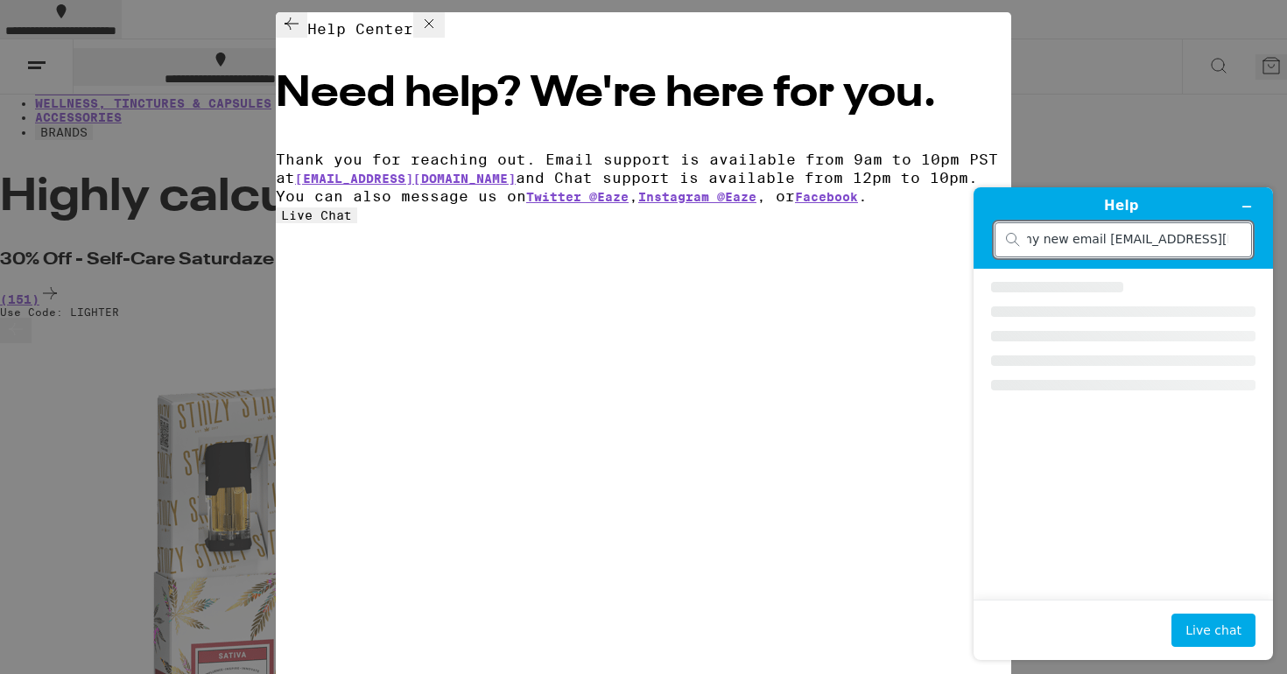
scroll to position [0, 0]
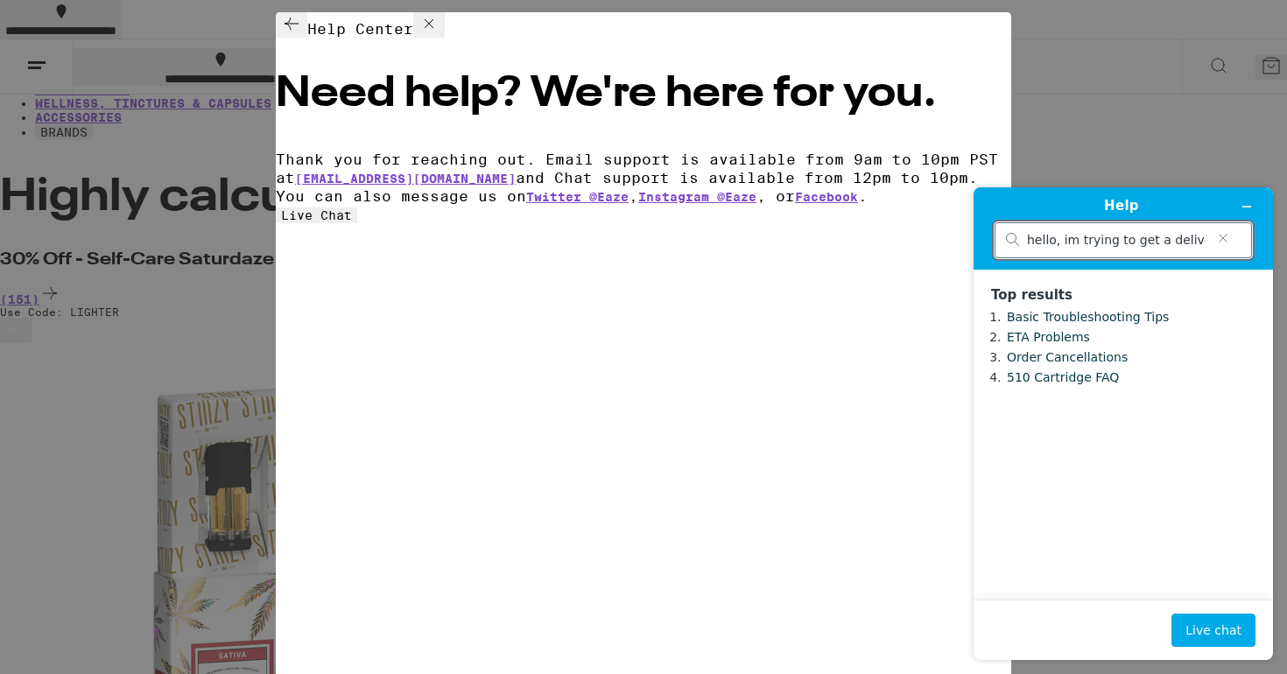
click at [1155, 241] on input "hello, im trying to get a delivery set up but it says my telephone number [PHON…" at bounding box center [1116, 241] width 179 height 16
click at [1205, 242] on button "Clear search" at bounding box center [1222, 238] width 35 height 12
type input "Hello, I'm trying to get a delivery but im getting an error message saying the …"
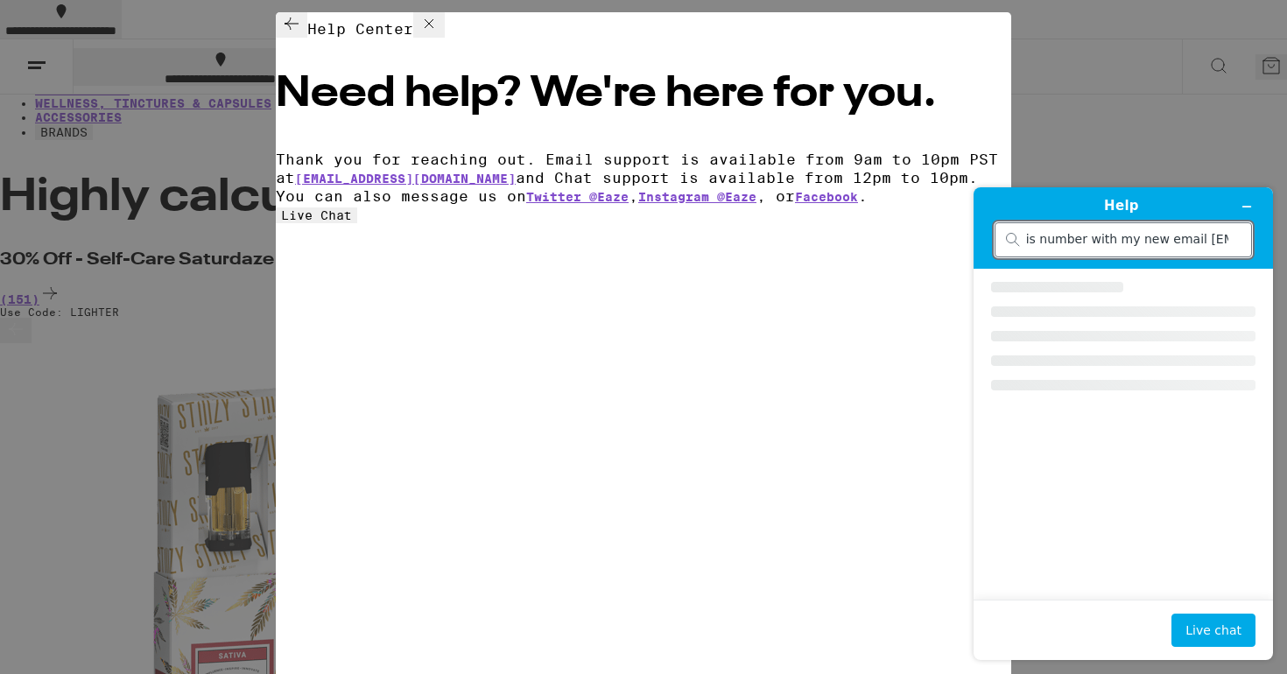
scroll to position [0, 0]
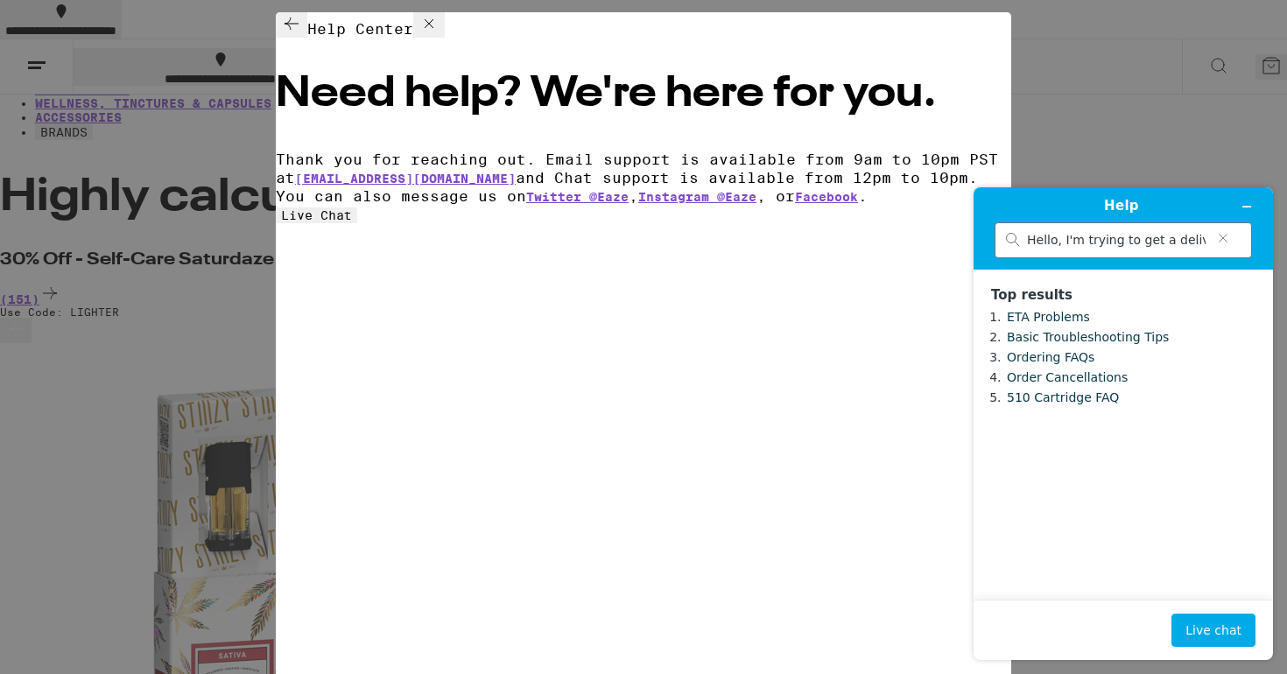
click link "ETA Problems" at bounding box center [1048, 317] width 83 height 14
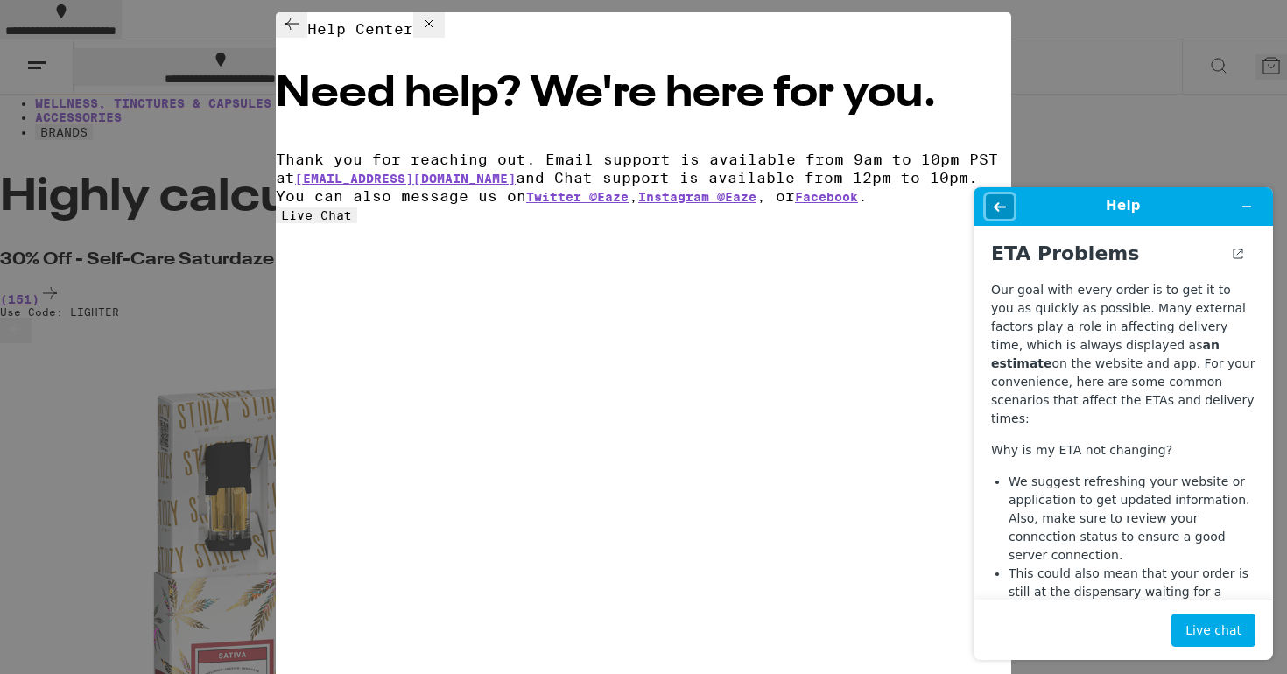
click at [998, 201] on icon "Back" at bounding box center [1000, 206] width 12 height 12
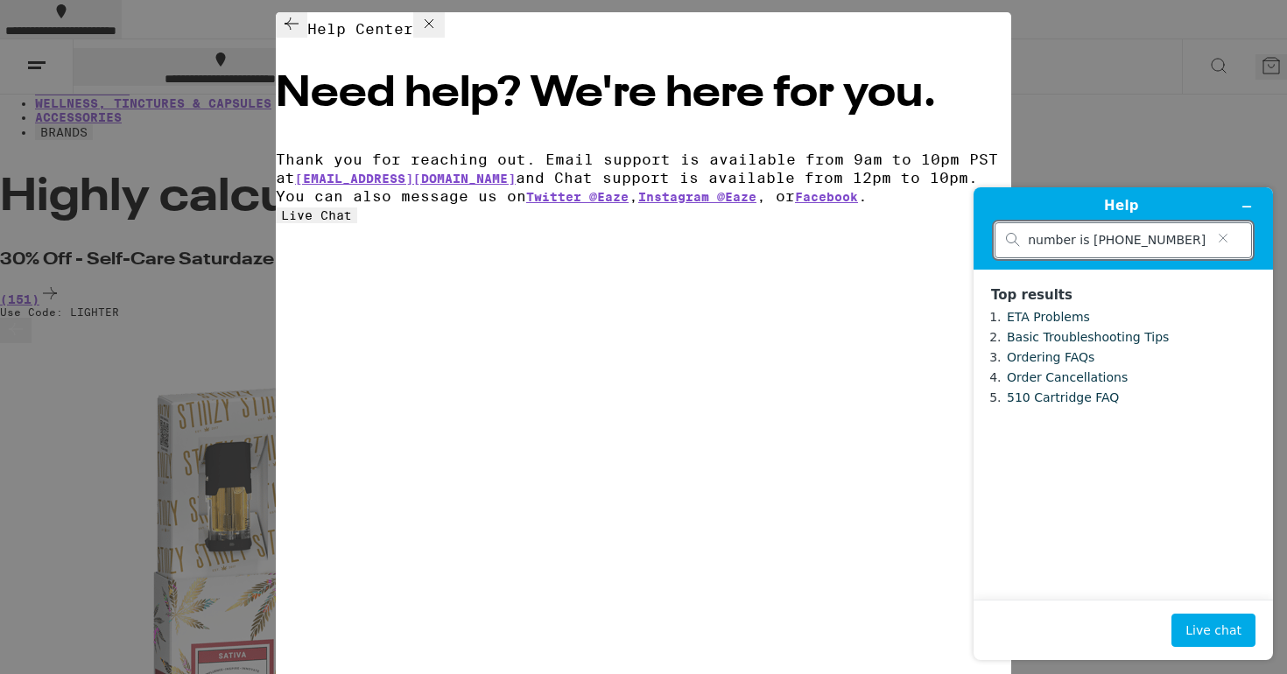
scroll to position [0, 1359]
drag, startPoint x: 1029, startPoint y: 242, endPoint x: 1266, endPoint y: 248, distance: 237.3
click at [1266, 248] on header "Help Hello, I'm trying to get a delivery but im getting an error message saying…" at bounding box center [1122, 228] width 299 height 82
type input "setting up account"
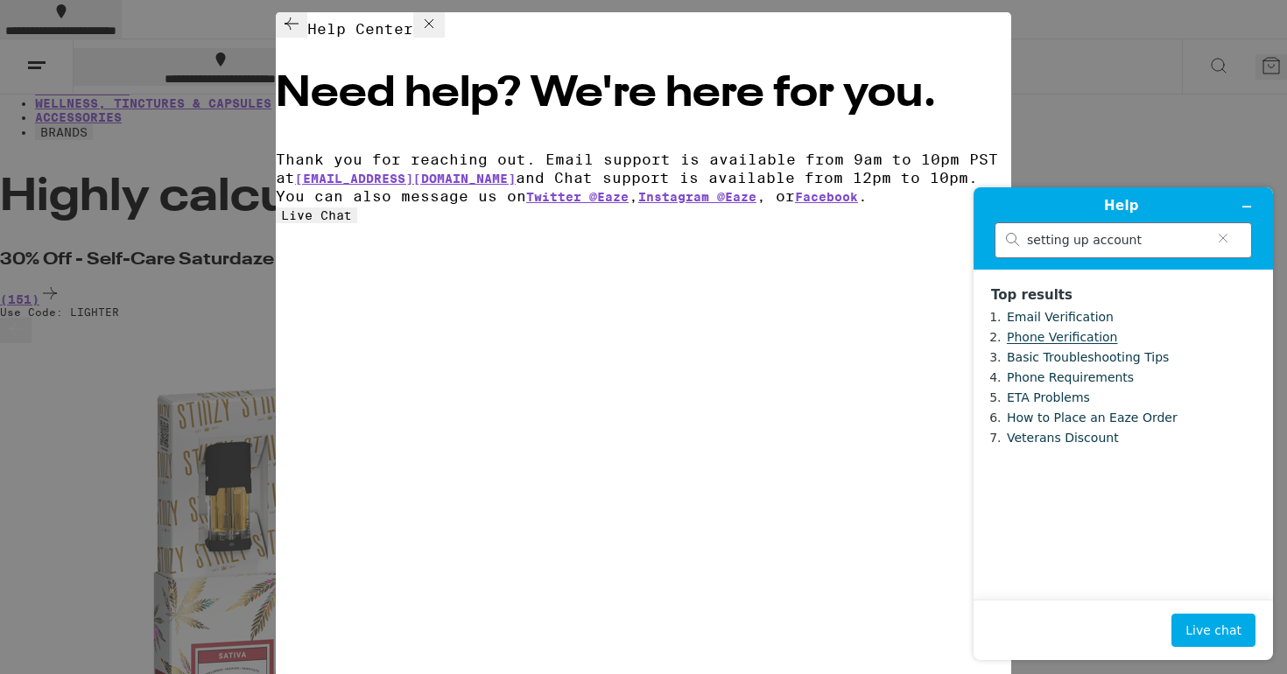
click at [1089, 337] on link "Phone Verification" at bounding box center [1062, 337] width 110 height 14
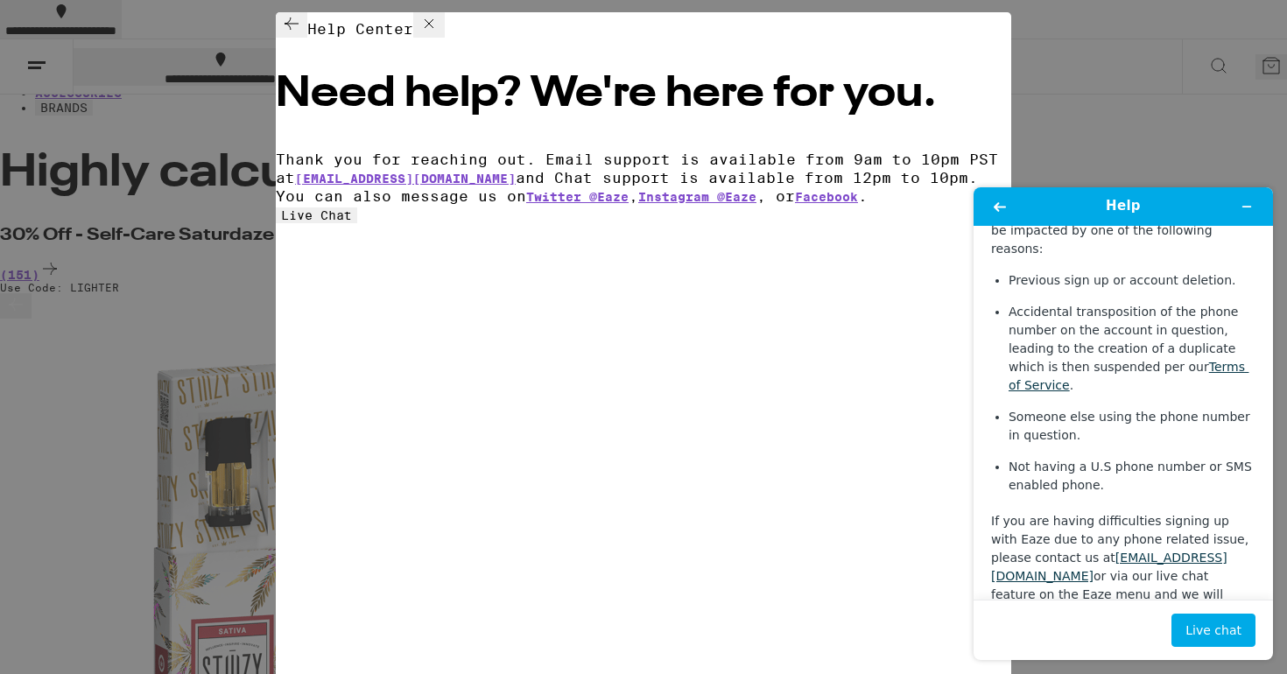
scroll to position [38, 0]
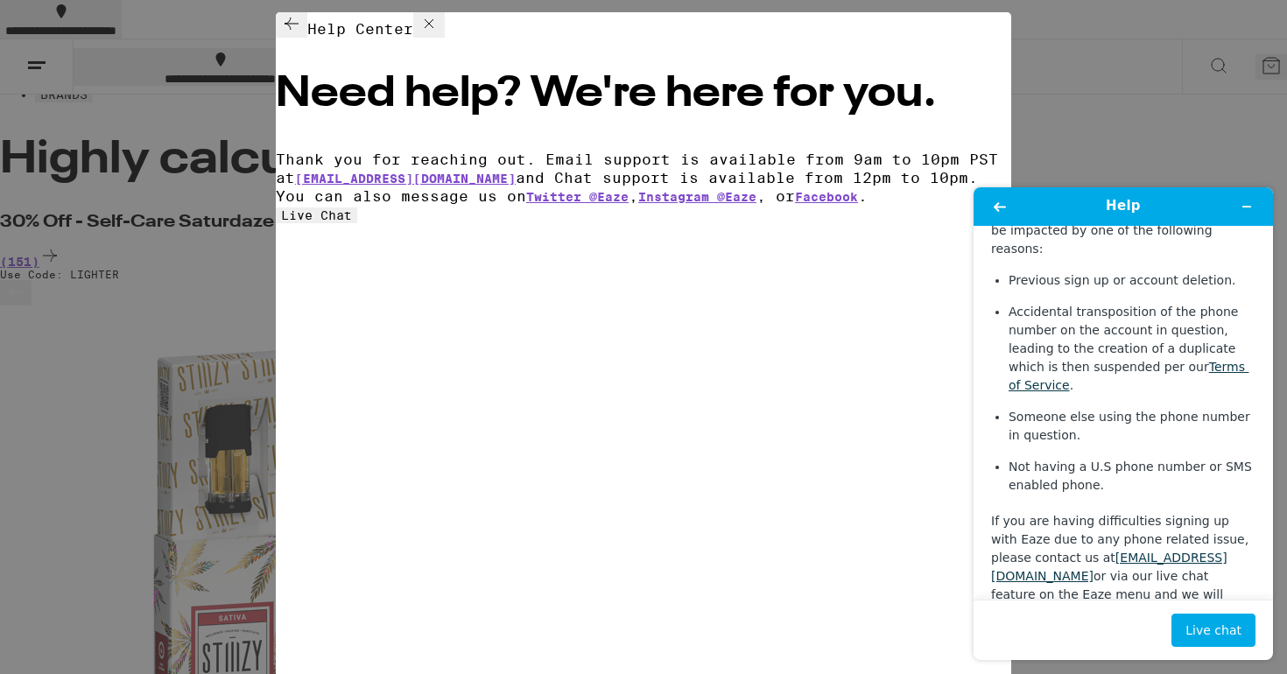
click at [1066, 627] on div "Live chat" at bounding box center [1123, 630] width 264 height 33
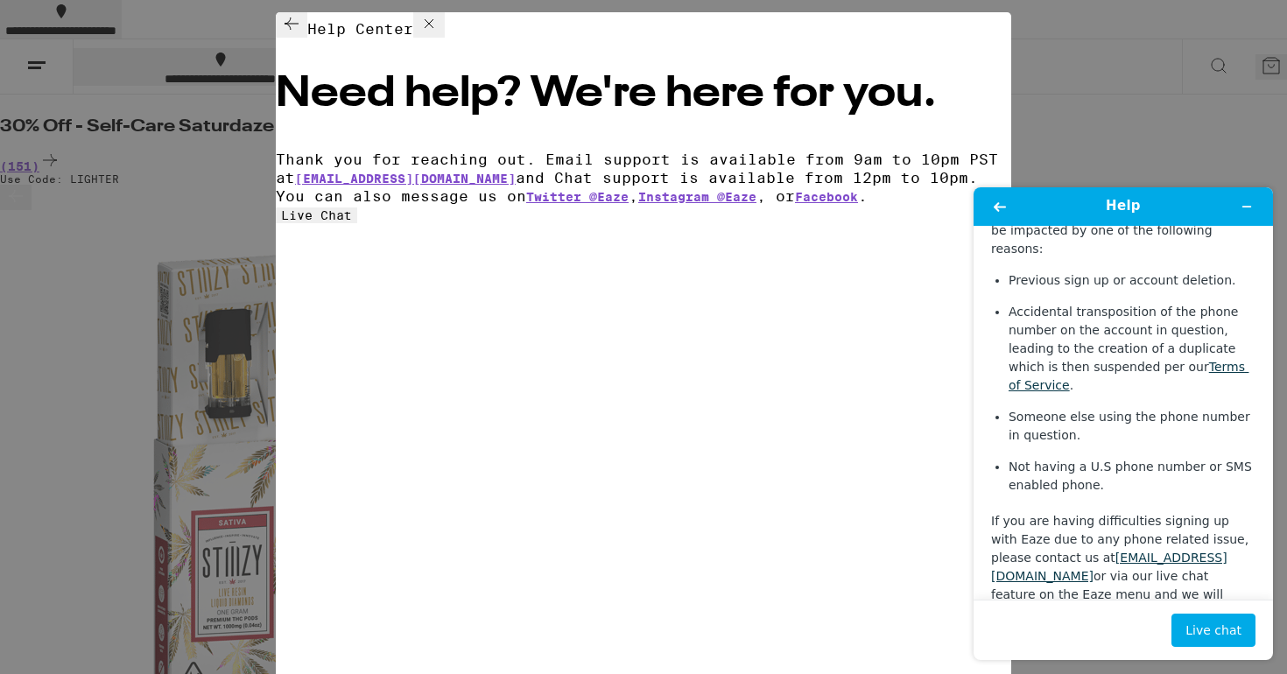
scroll to position [162, 0]
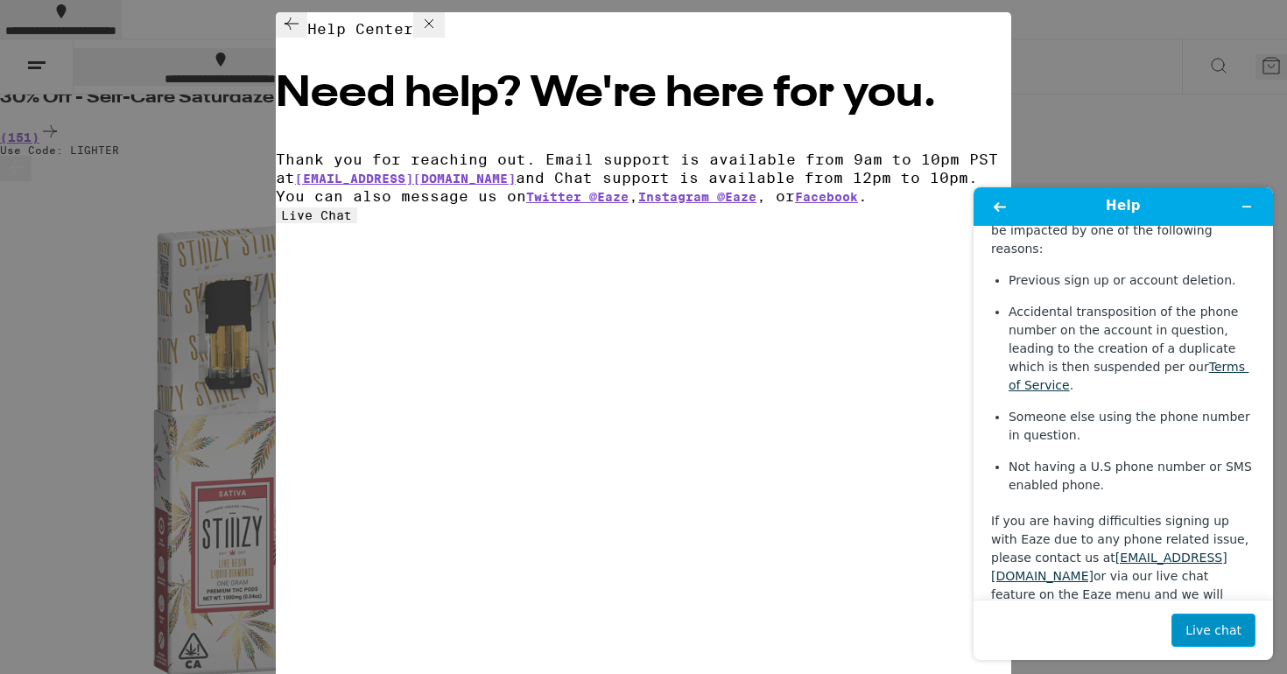
click at [1213, 615] on button "Live chat" at bounding box center [1213, 630] width 84 height 33
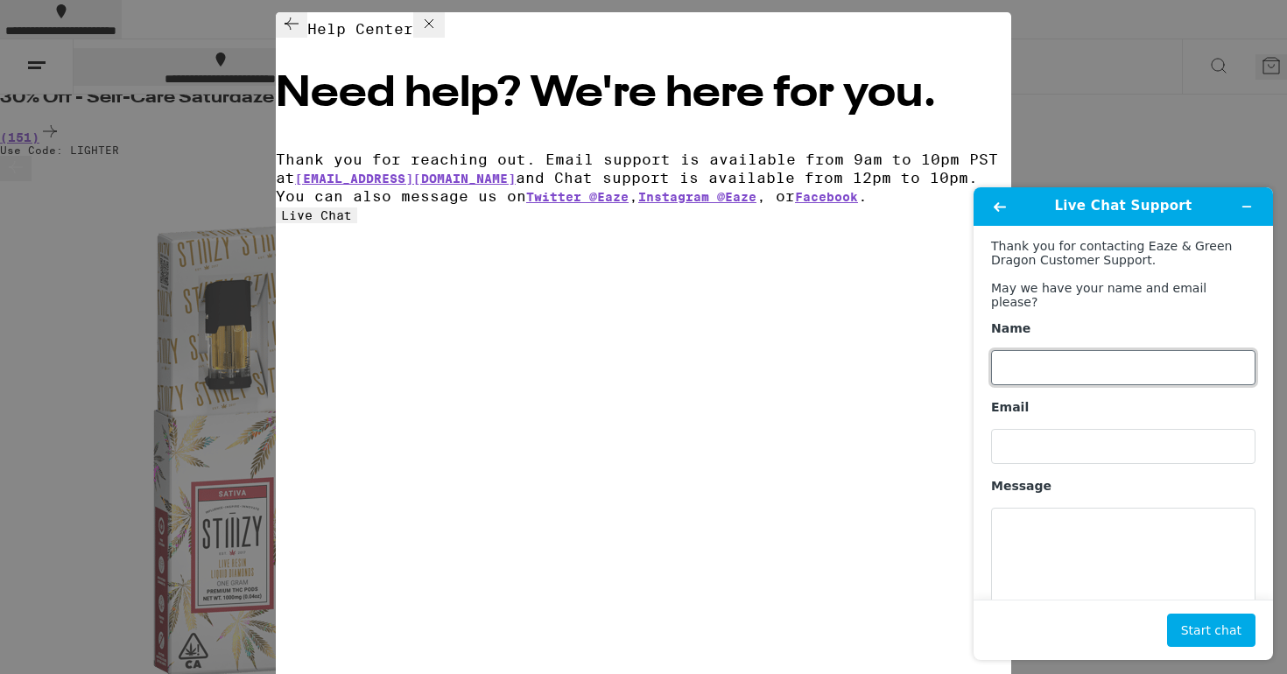
click at [1024, 355] on input "Name" at bounding box center [1123, 367] width 264 height 35
type input "[PERSON_NAME]"
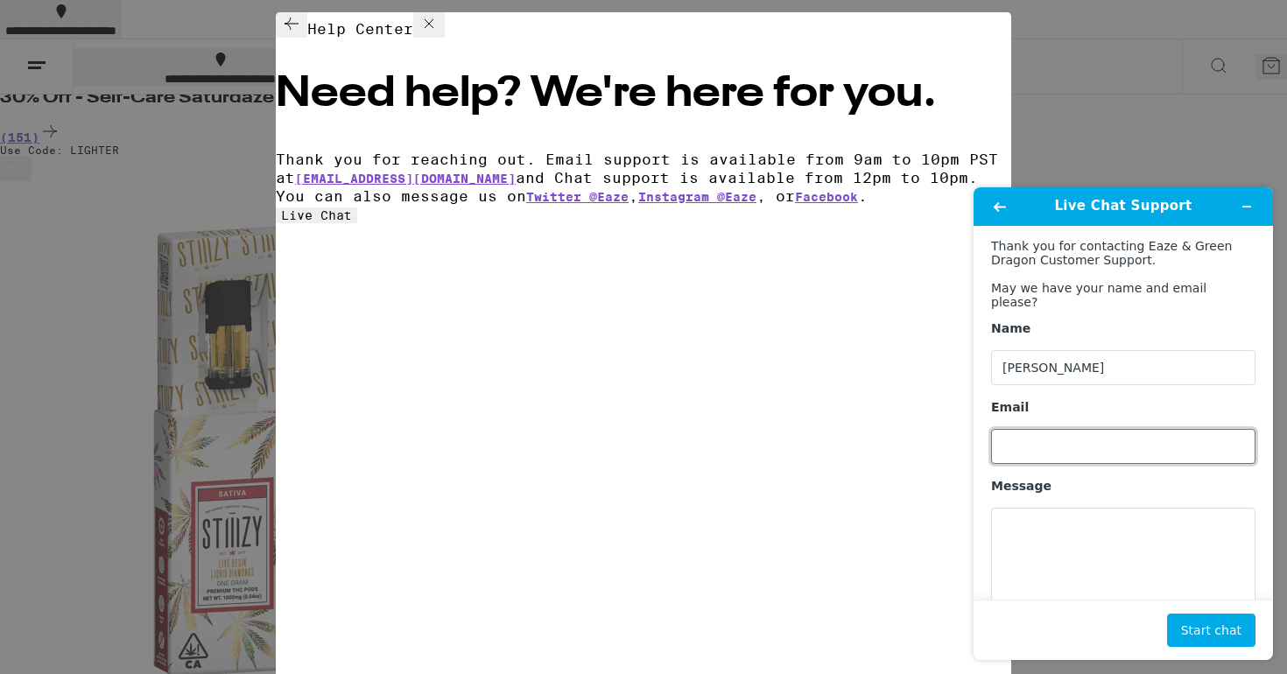
click at [1039, 429] on input "Email" at bounding box center [1123, 446] width 264 height 35
type input "[EMAIL_ADDRESS][DOMAIN_NAME]"
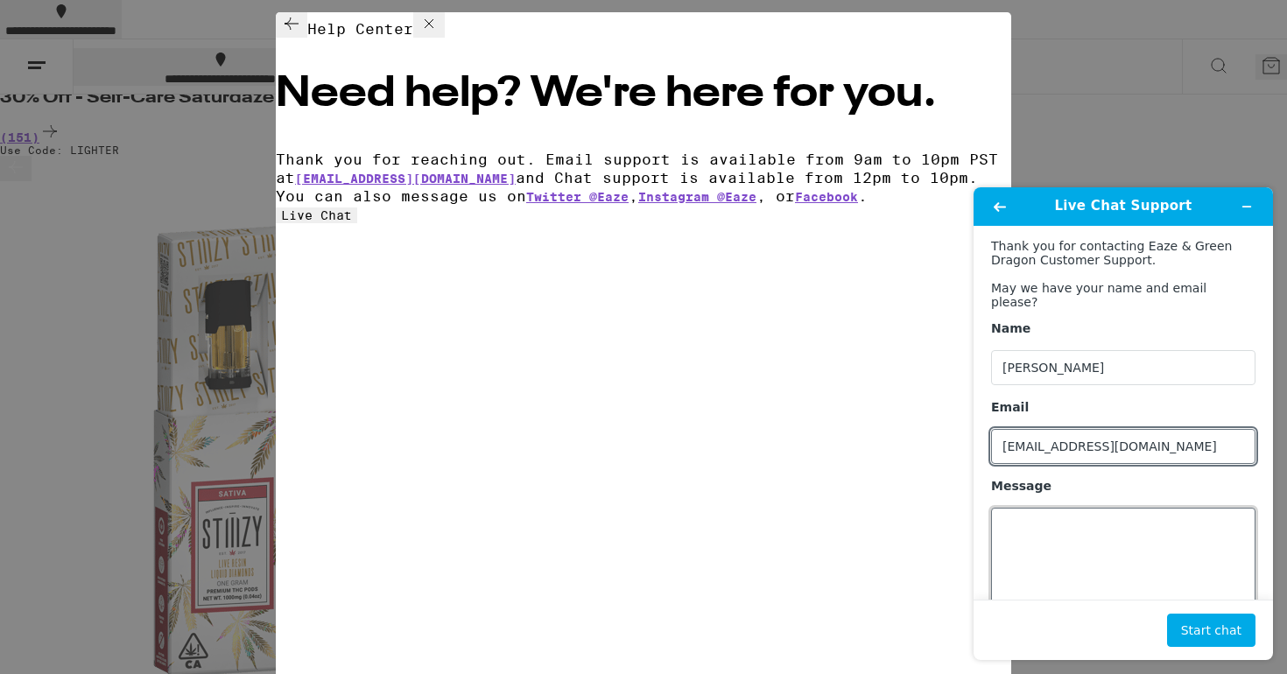
click at [1025, 508] on textarea "Message" at bounding box center [1123, 557] width 264 height 98
paste textarea "Hello, I'm trying to get a delivery but im getting an error message saying the …"
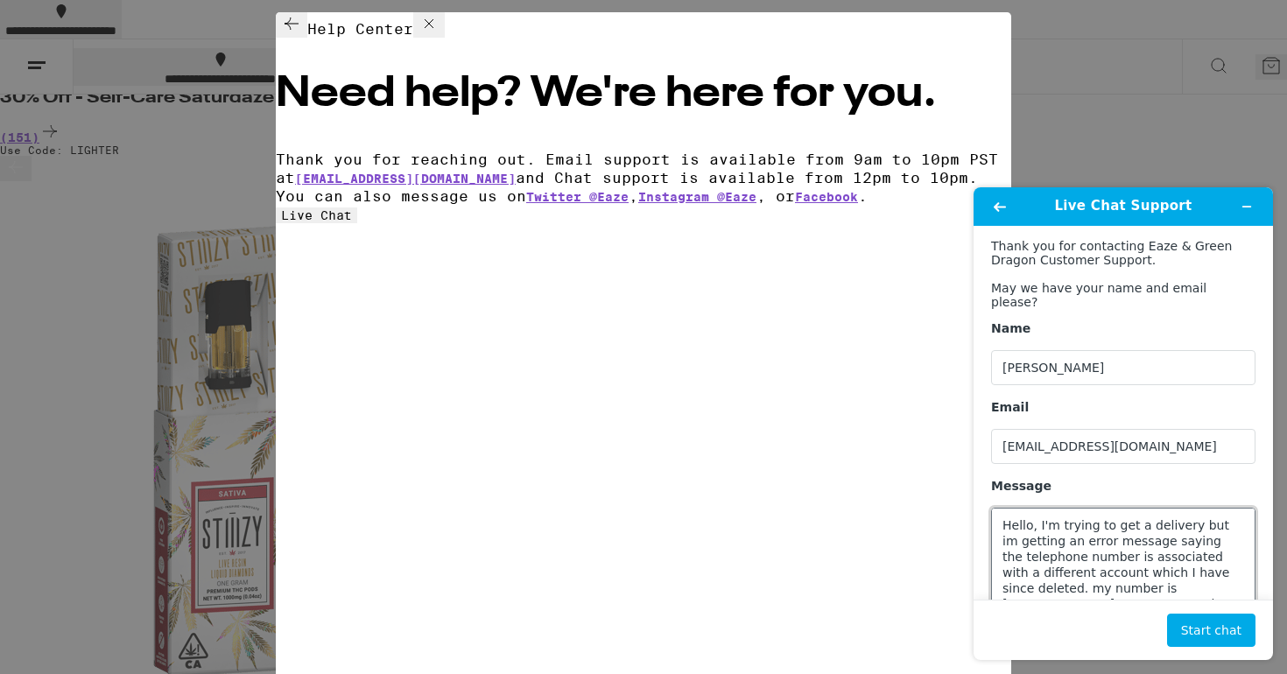
scroll to position [24, 0]
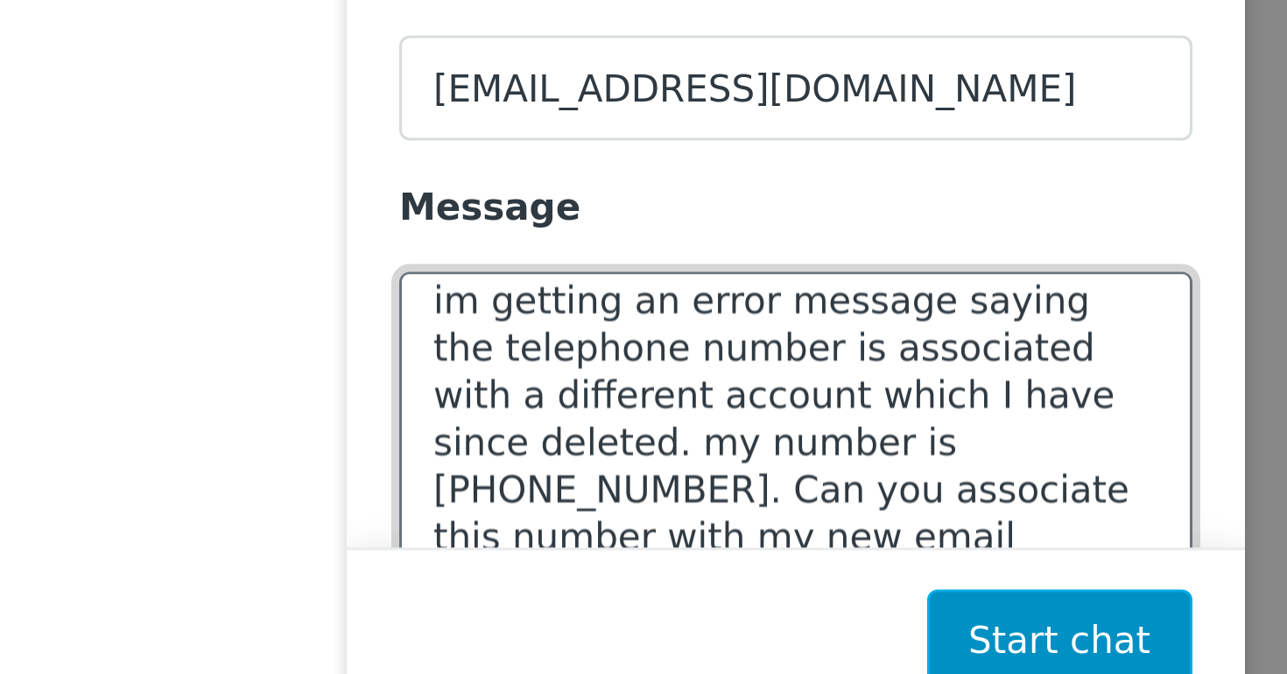
type textarea "Hello, I'm trying to get a delivery but im getting an error message saying the …"
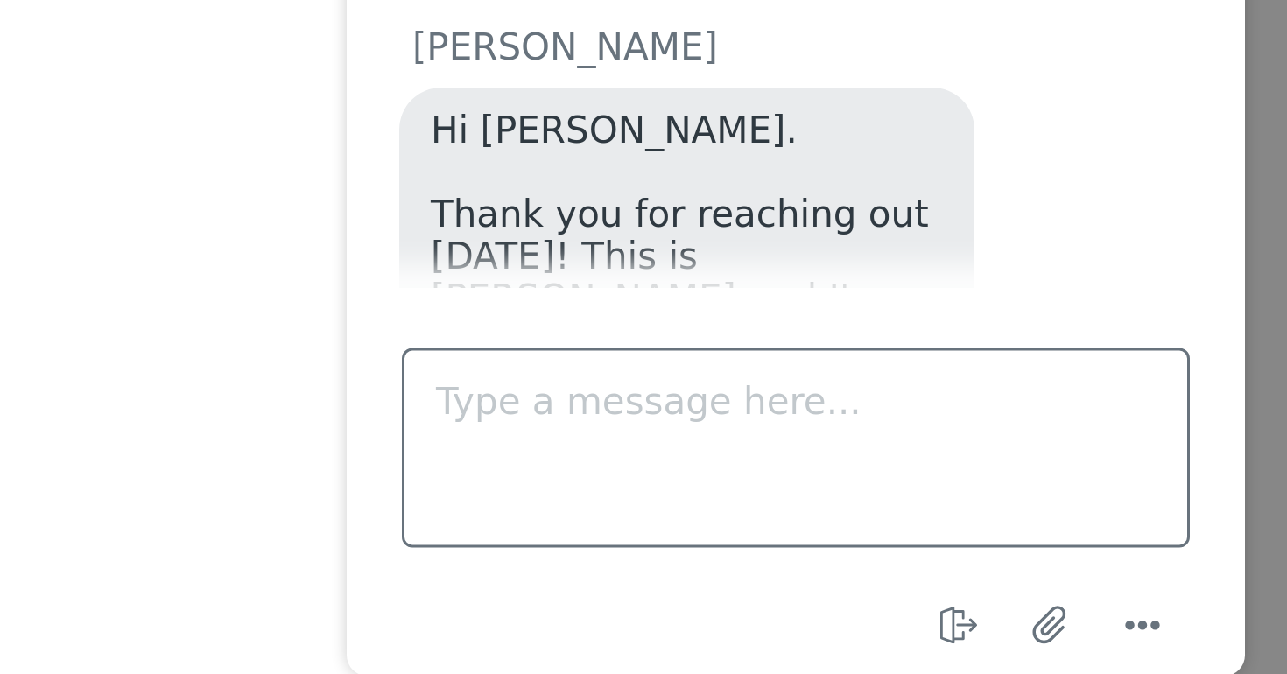
scroll to position [250, 0]
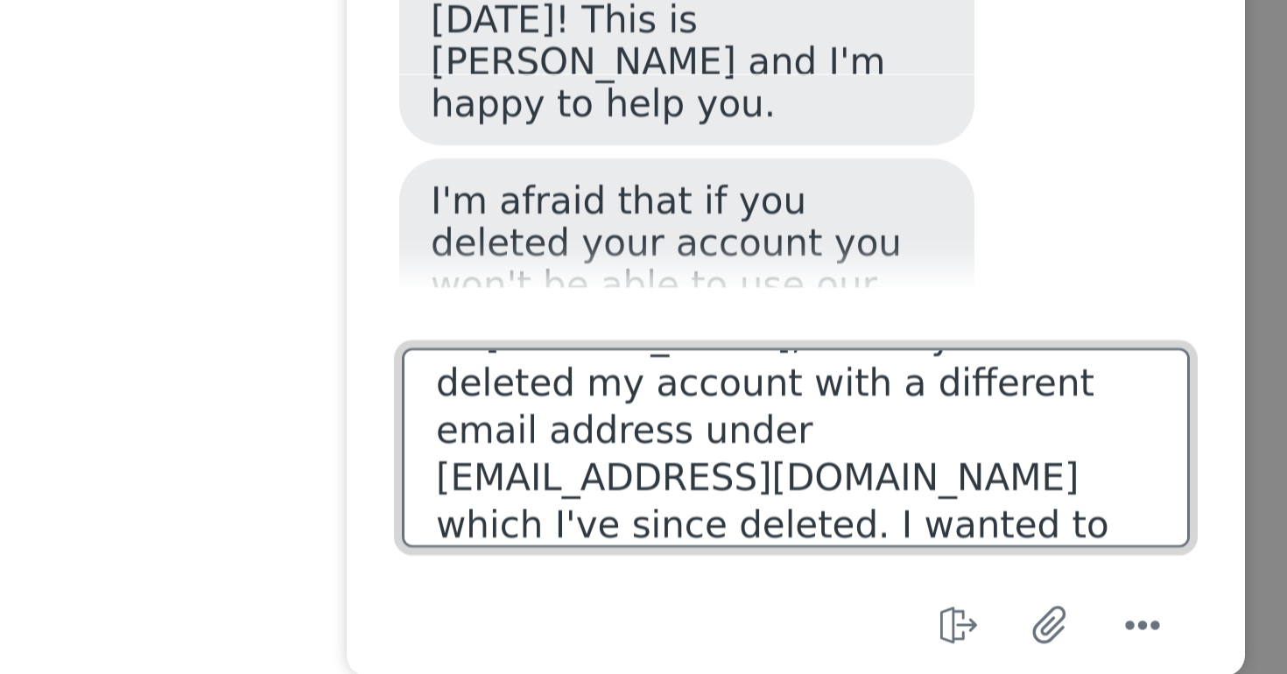
scroll to position [395, 0]
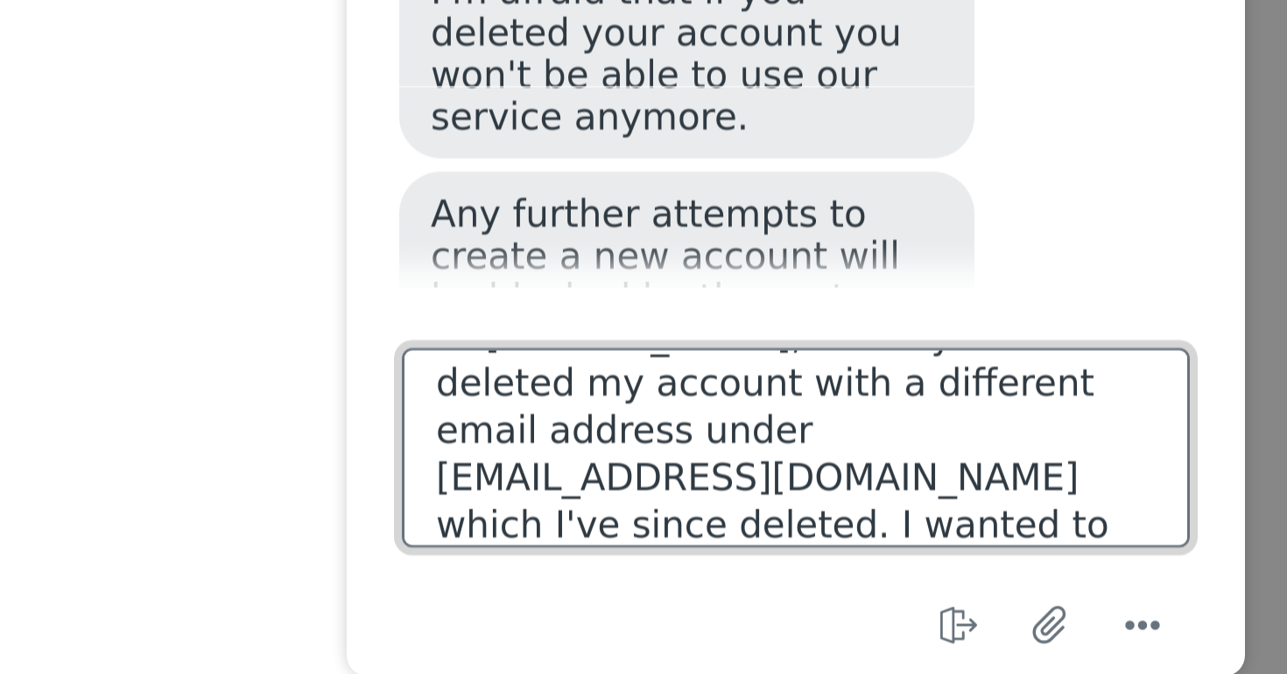
type textarea "Hi [PERSON_NAME], thank you. I had deleted my account with a different email ad…"
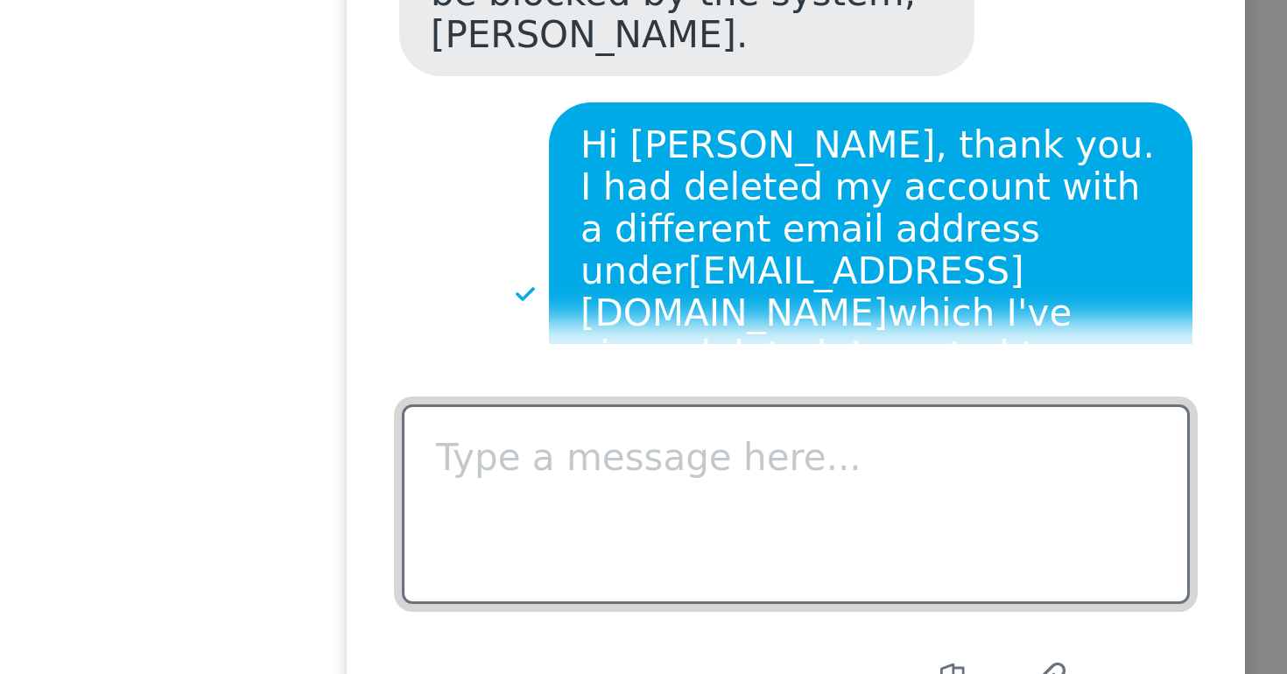
scroll to position [520, 0]
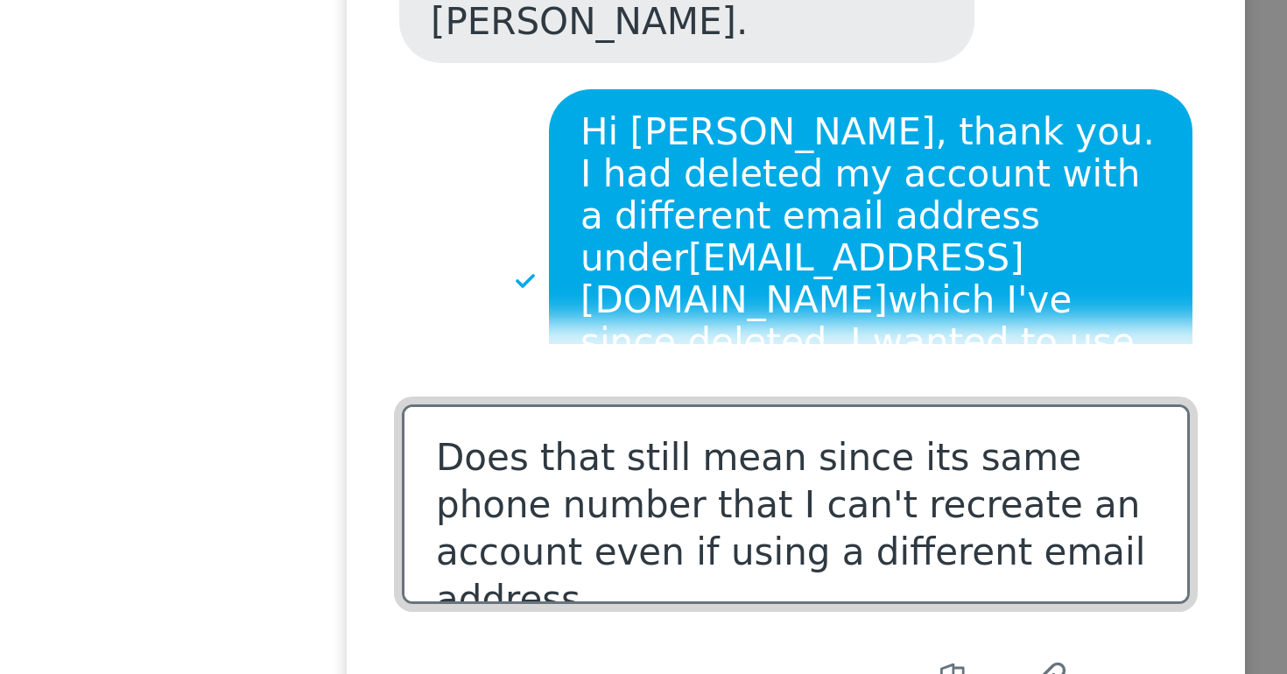
type textarea "Does that still mean since its same phone number that I can't recreate an accou…"
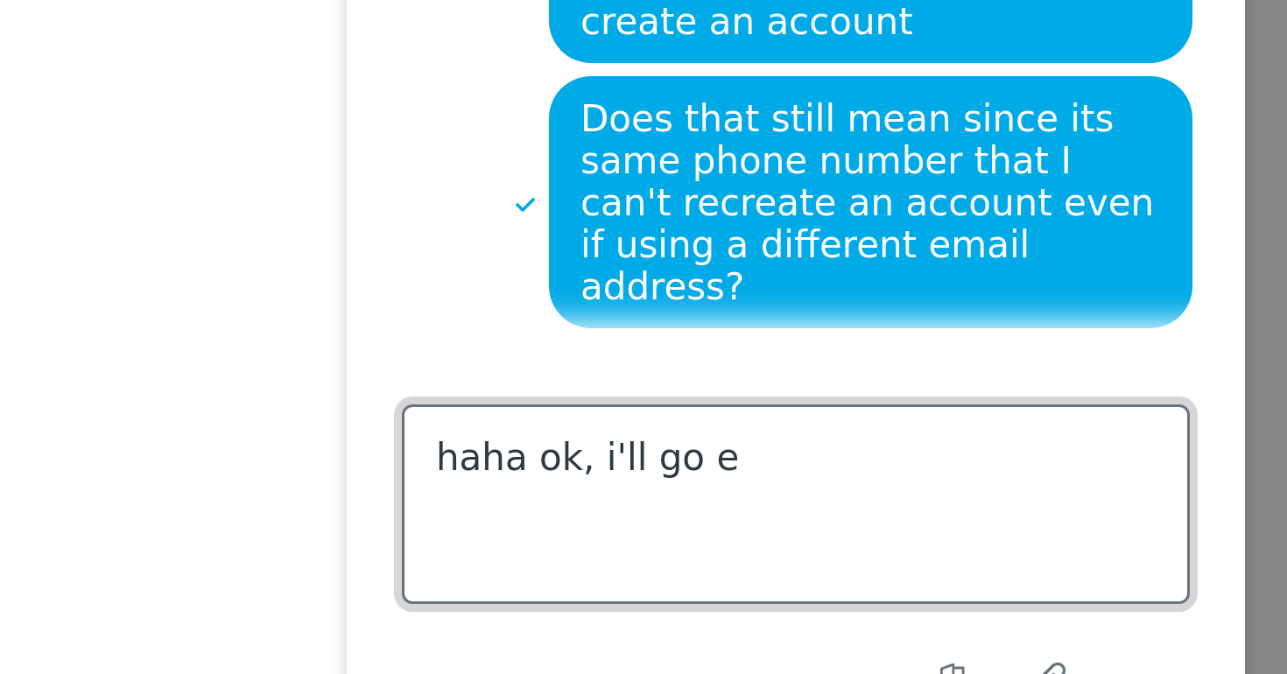
scroll to position [650, 0]
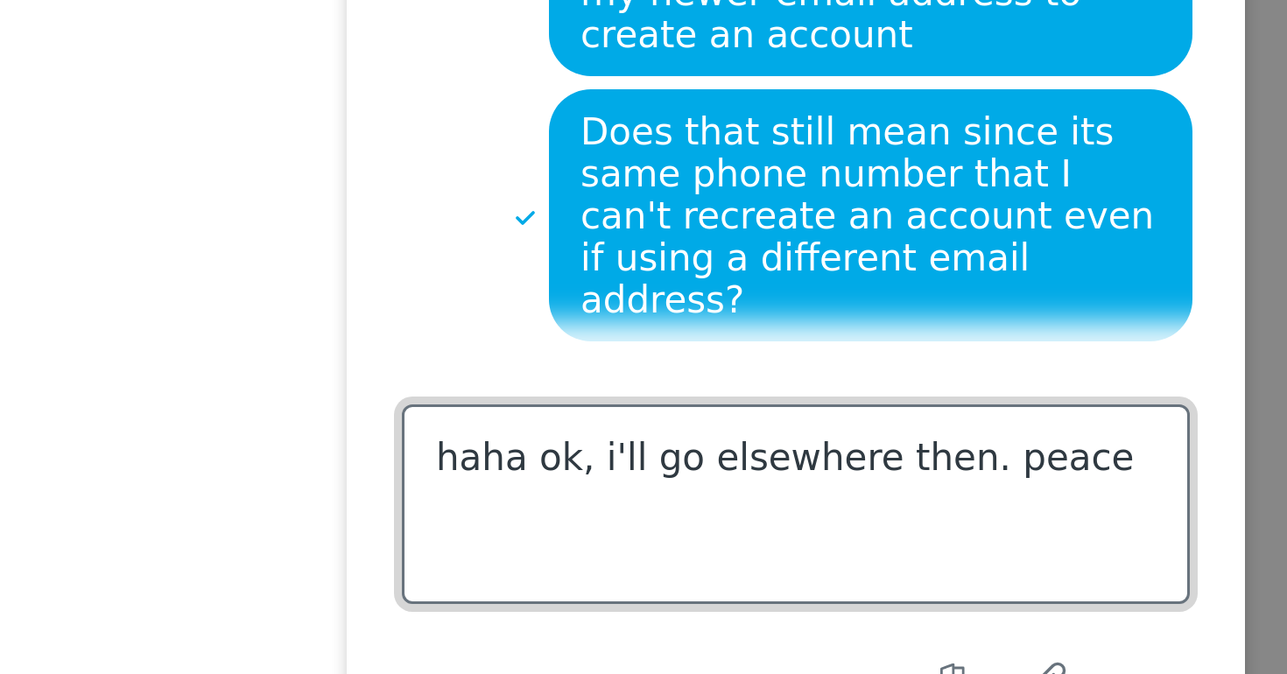
type textarea "haha ok, i'll go elsewhere then. peace"
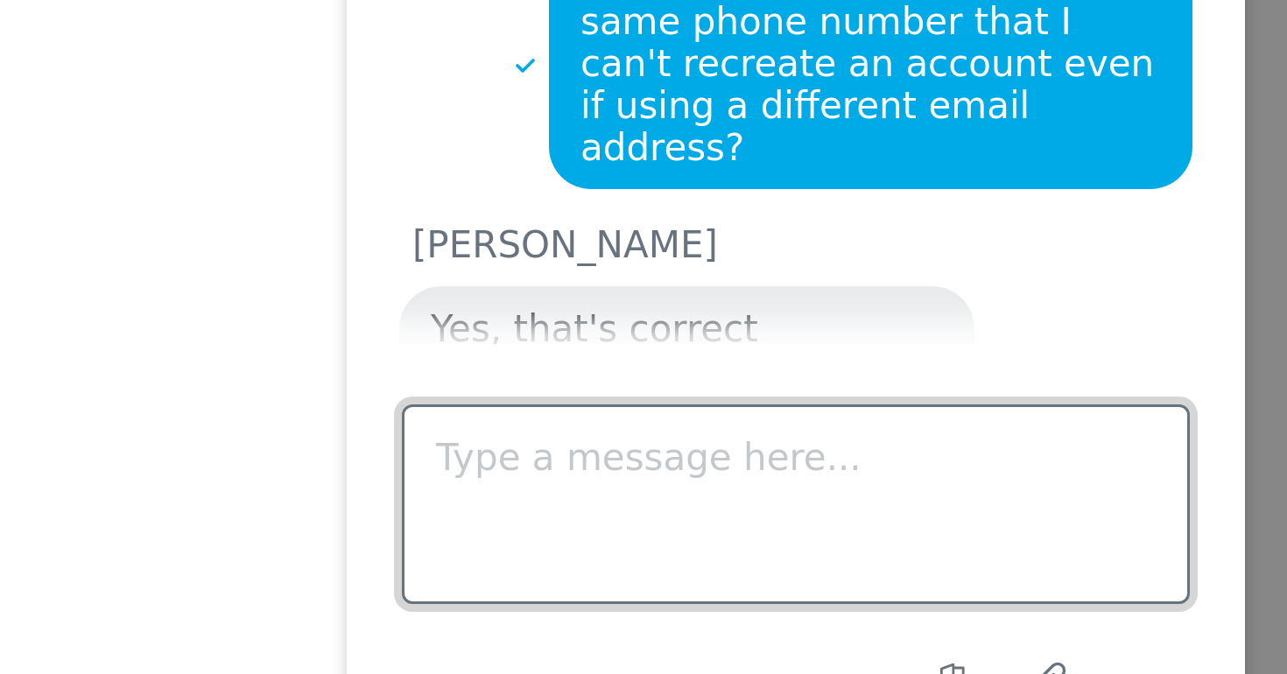
scroll to position [706, 0]
